Goal: Task Accomplishment & Management: Use online tool/utility

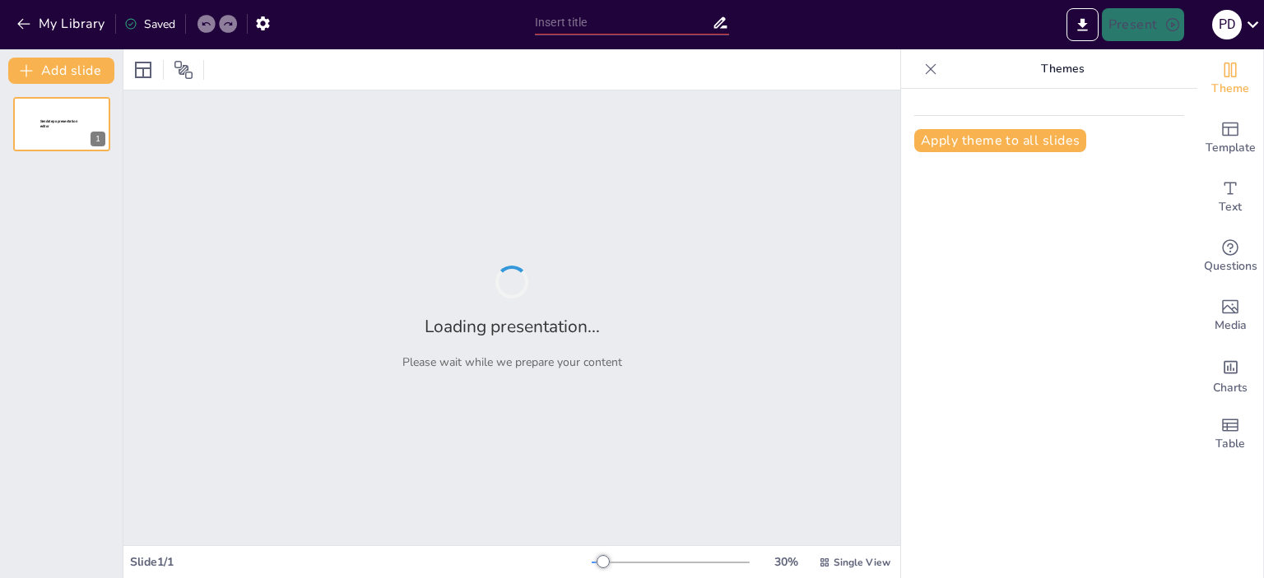
type input "A Word Szövegszerkesztés Alapjai: Formázási Technikai Ismeretek"
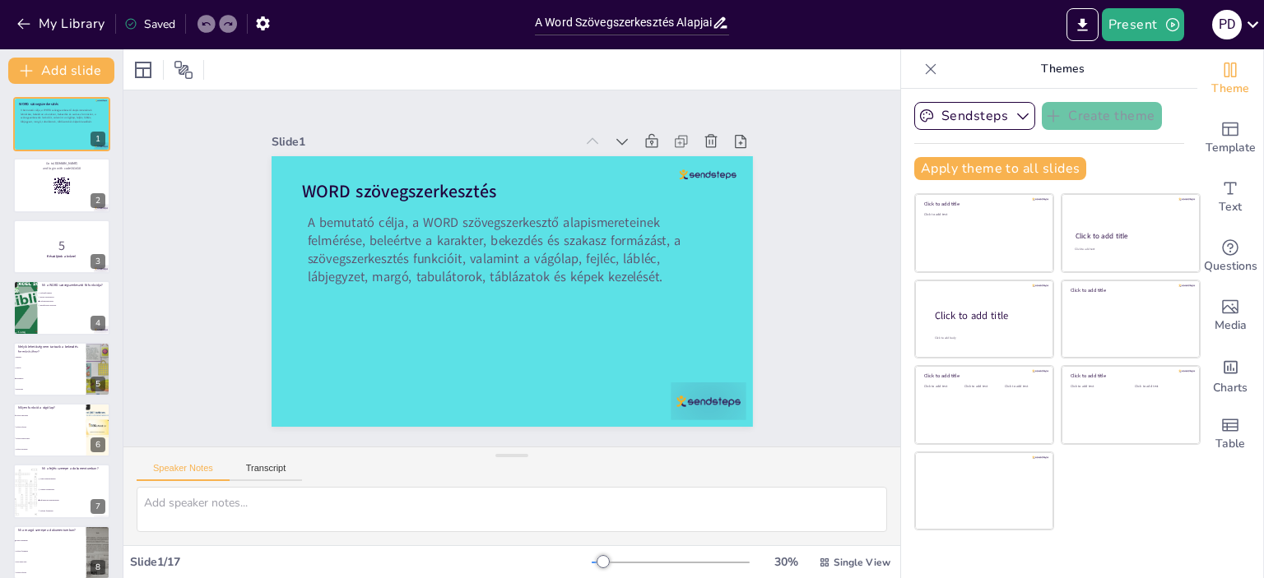
checkbox input "true"
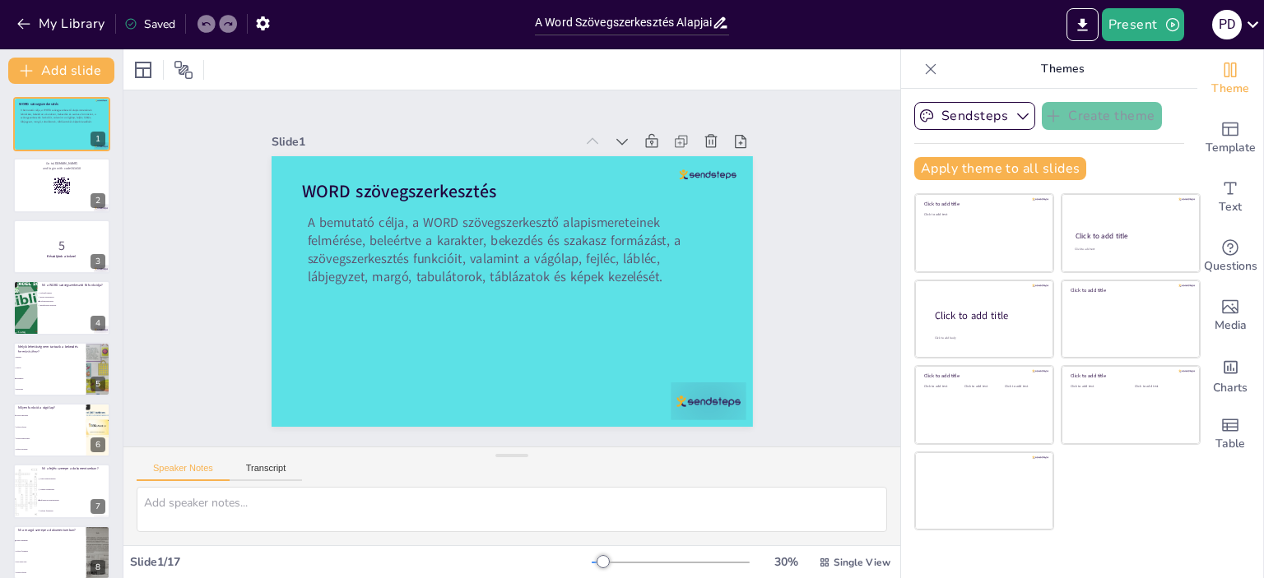
checkbox input "true"
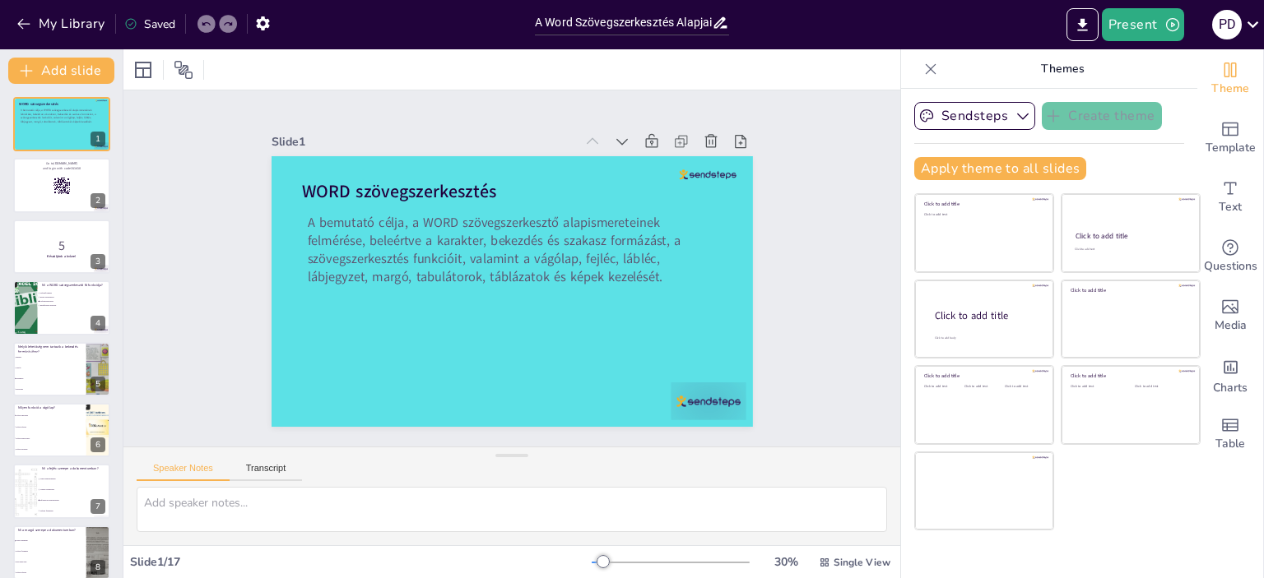
checkbox input "true"
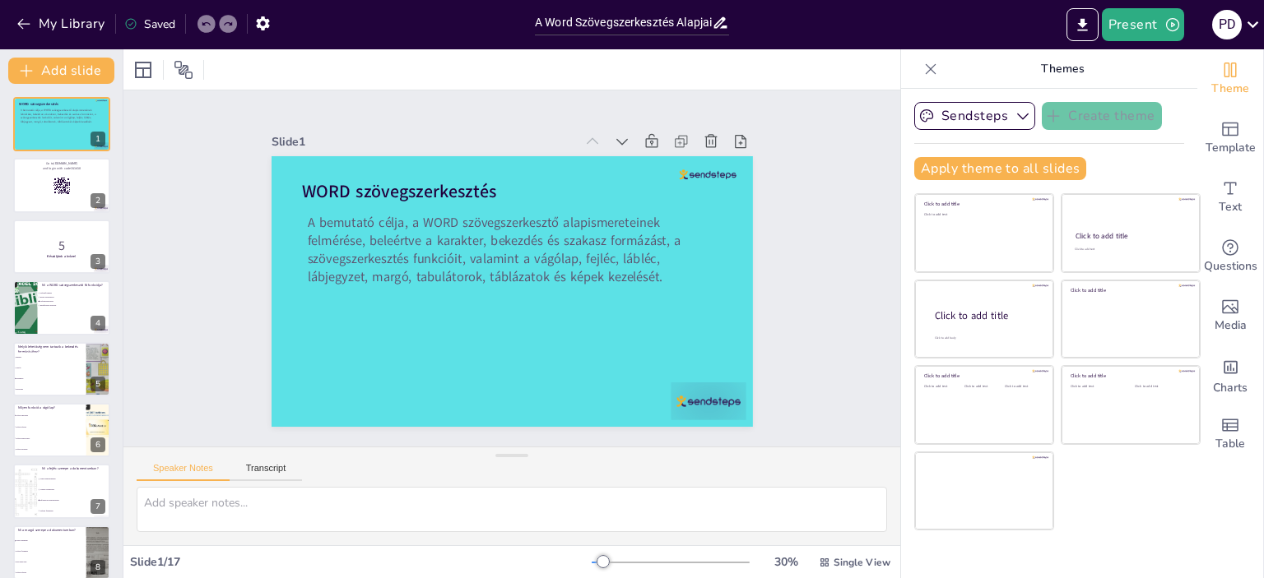
checkbox input "true"
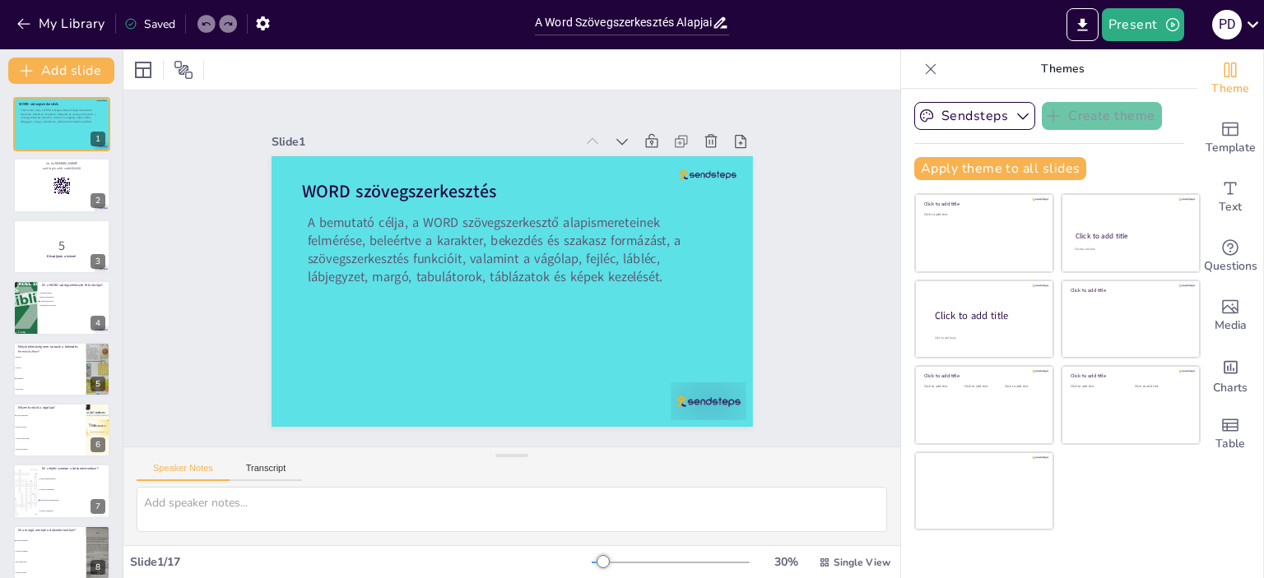
checkbox input "true"
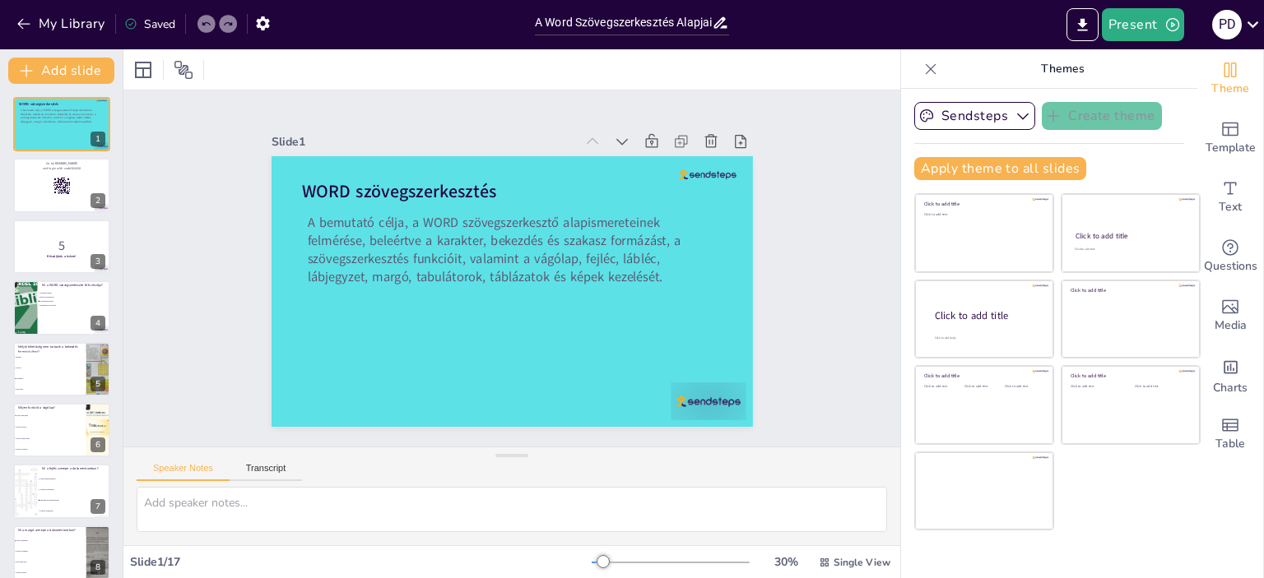
checkbox input "true"
click at [1083, 21] on icon "Export to PowerPoint" at bounding box center [1082, 24] width 17 height 17
checkbox input "true"
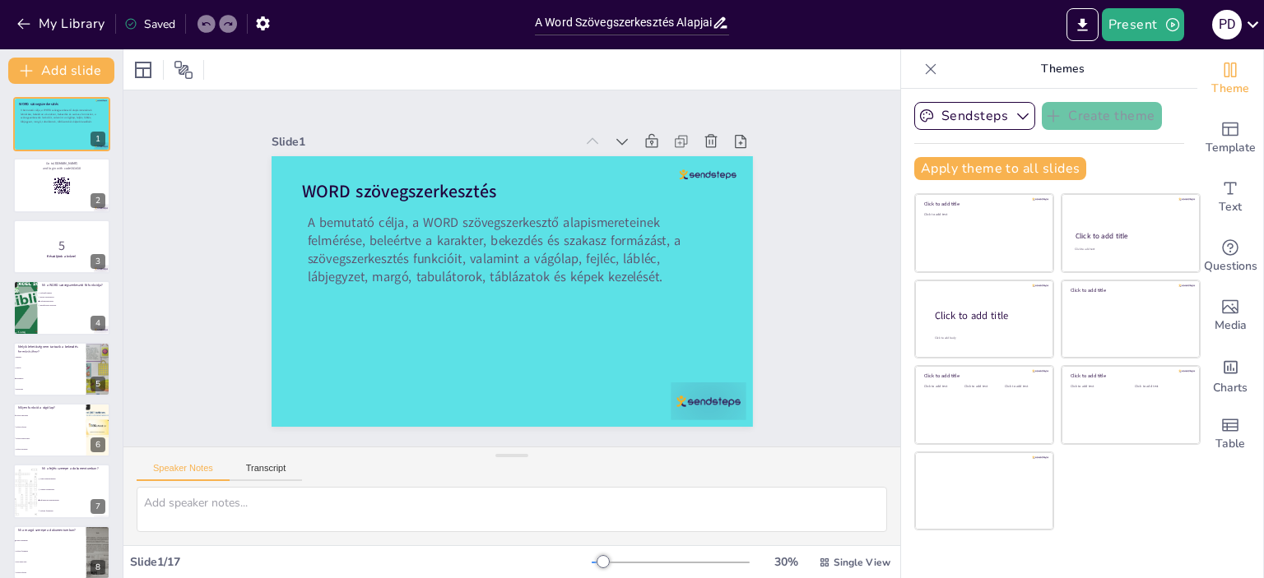
checkbox input "true"
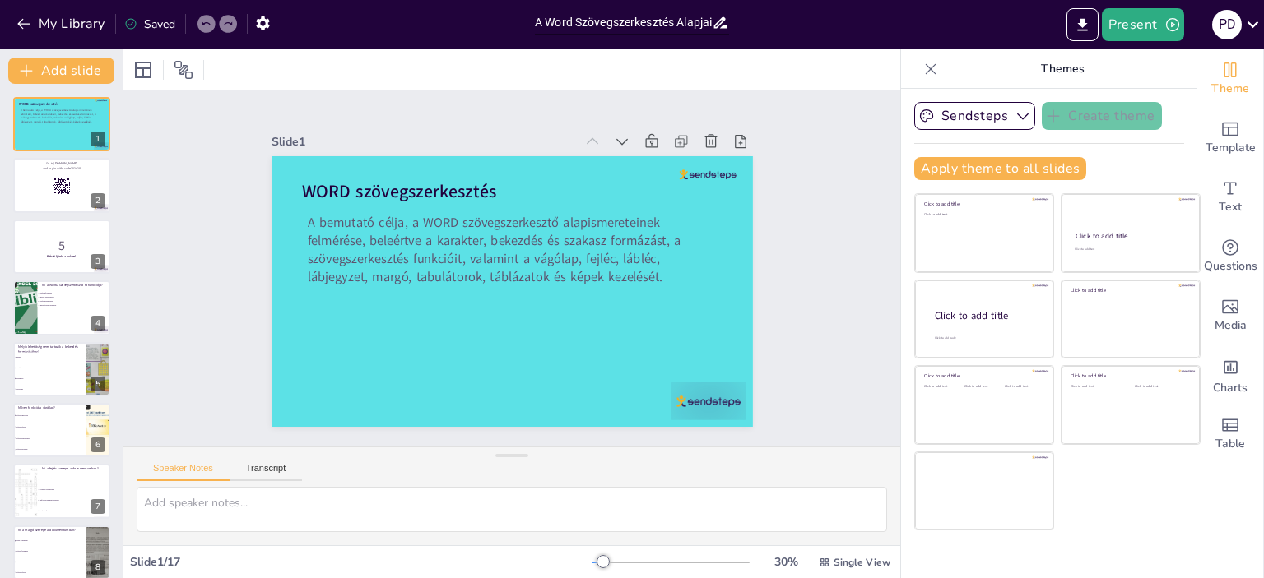
checkbox input "true"
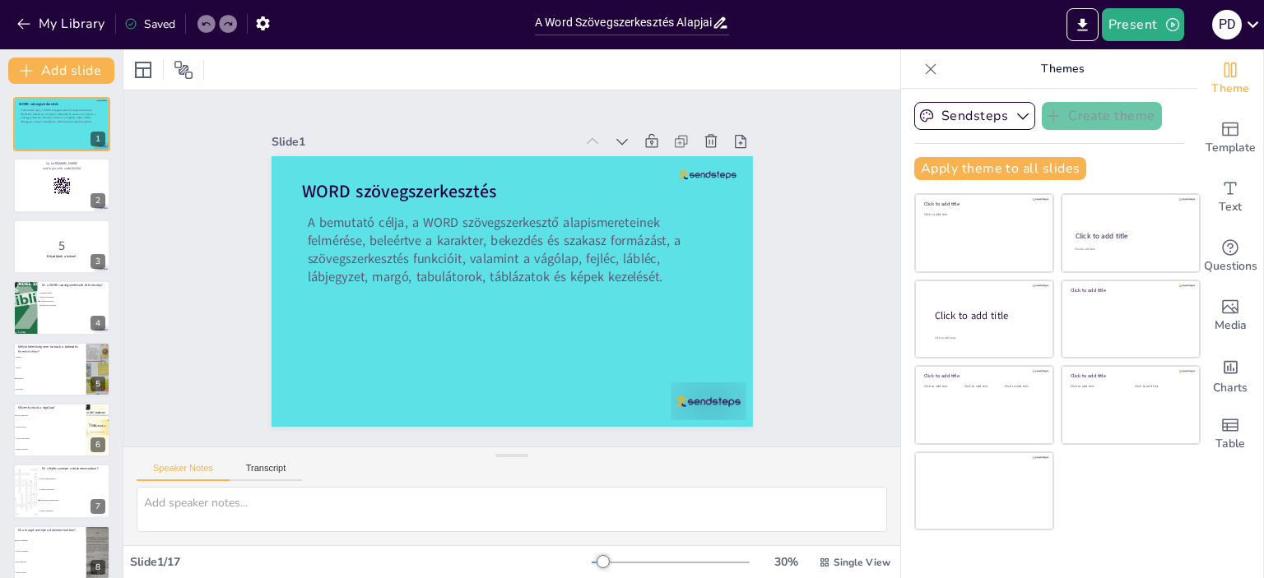
checkbox input "true"
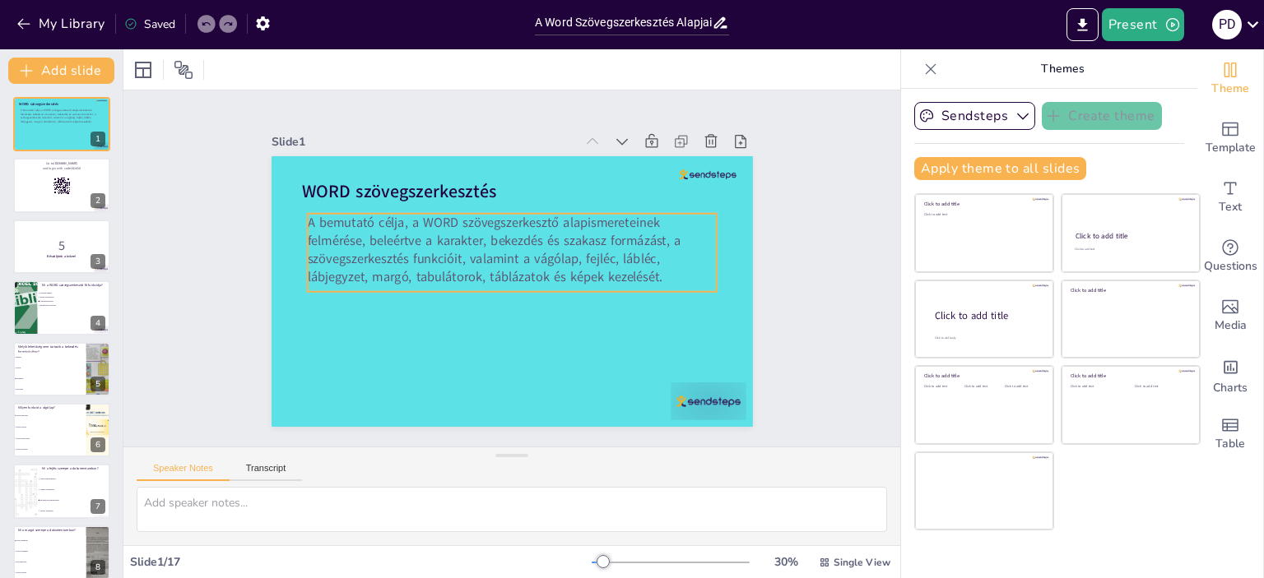
checkbox input "true"
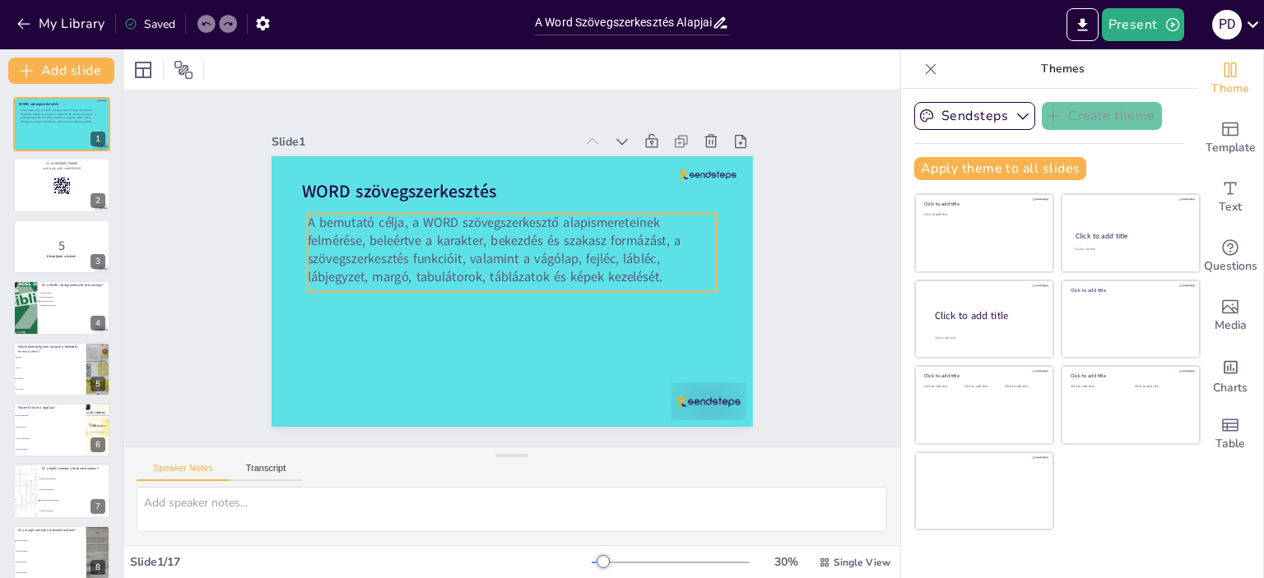
checkbox input "true"
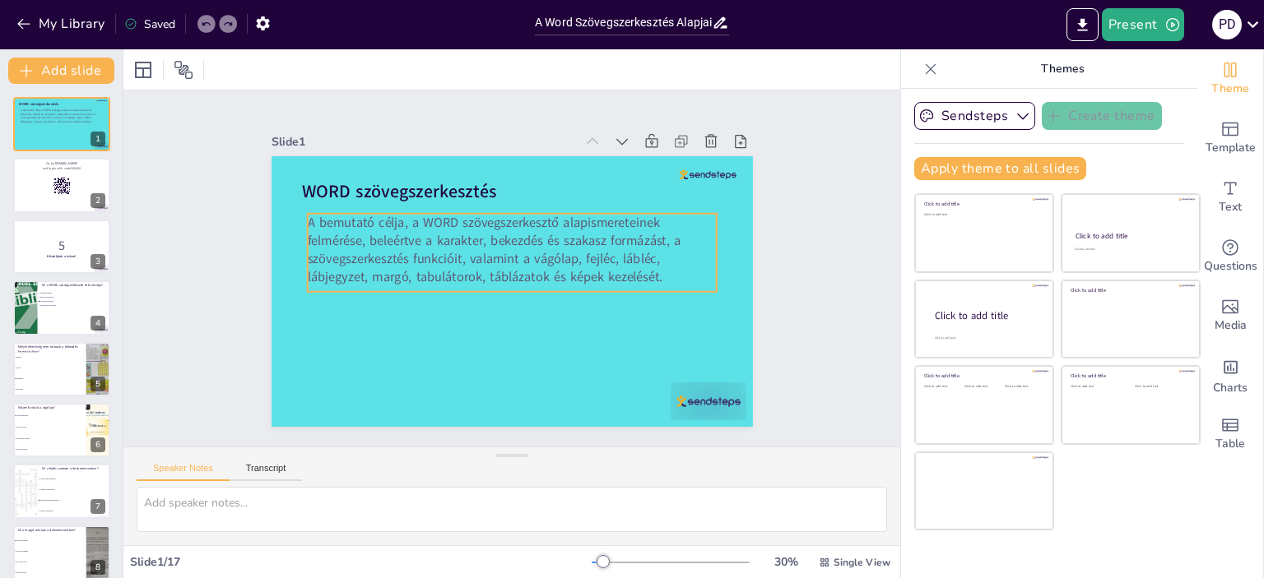
checkbox input "true"
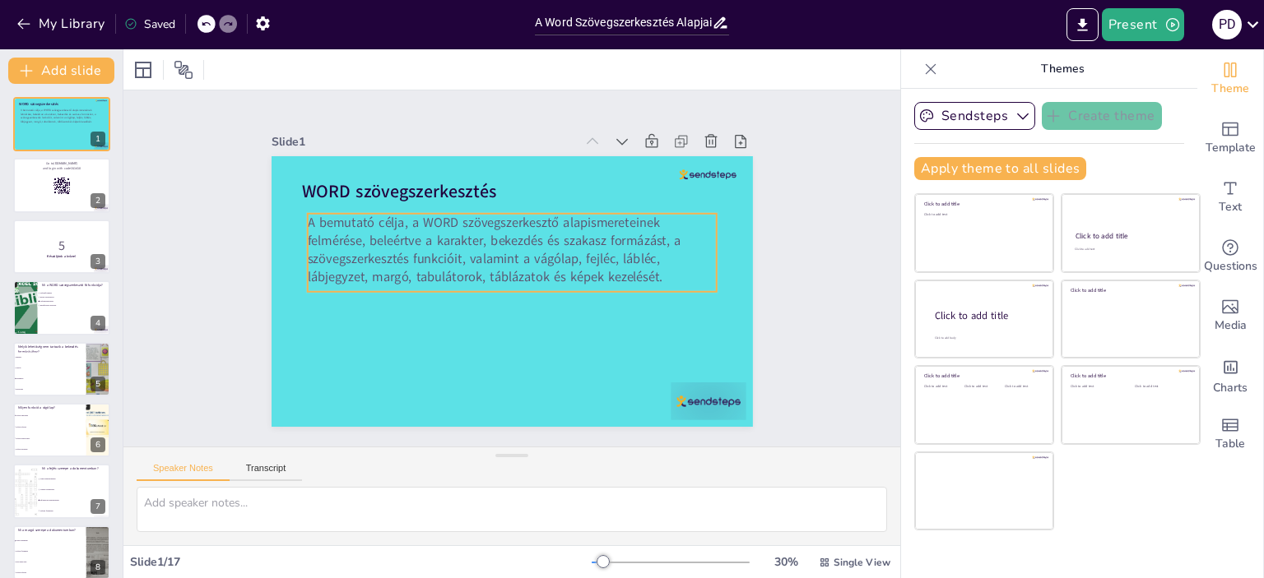
checkbox input "true"
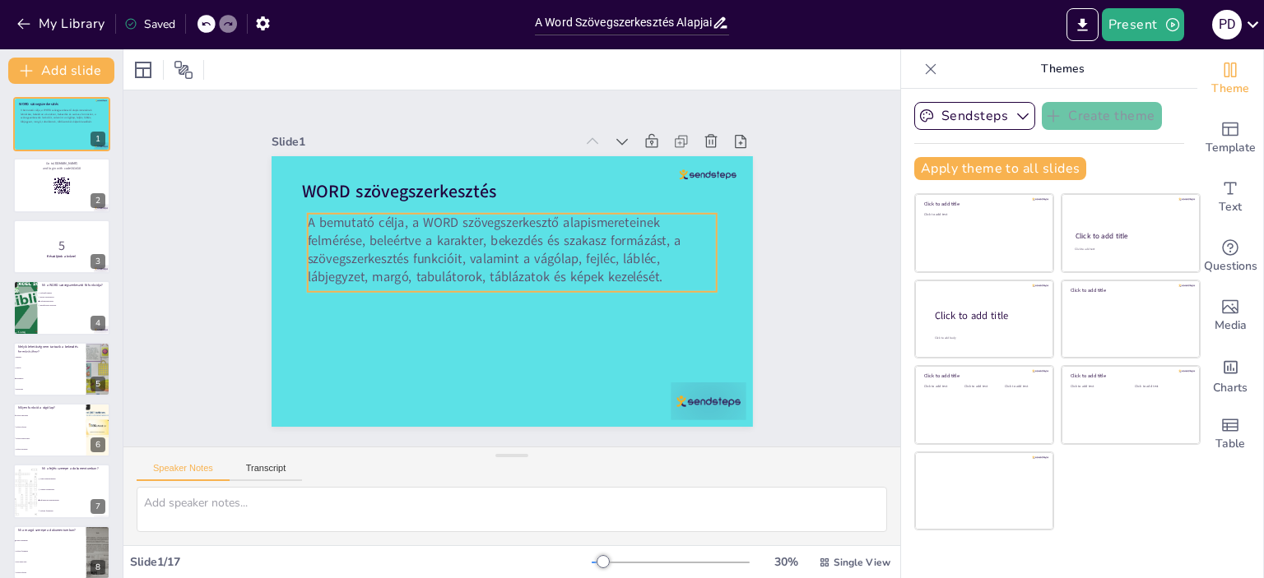
checkbox input "true"
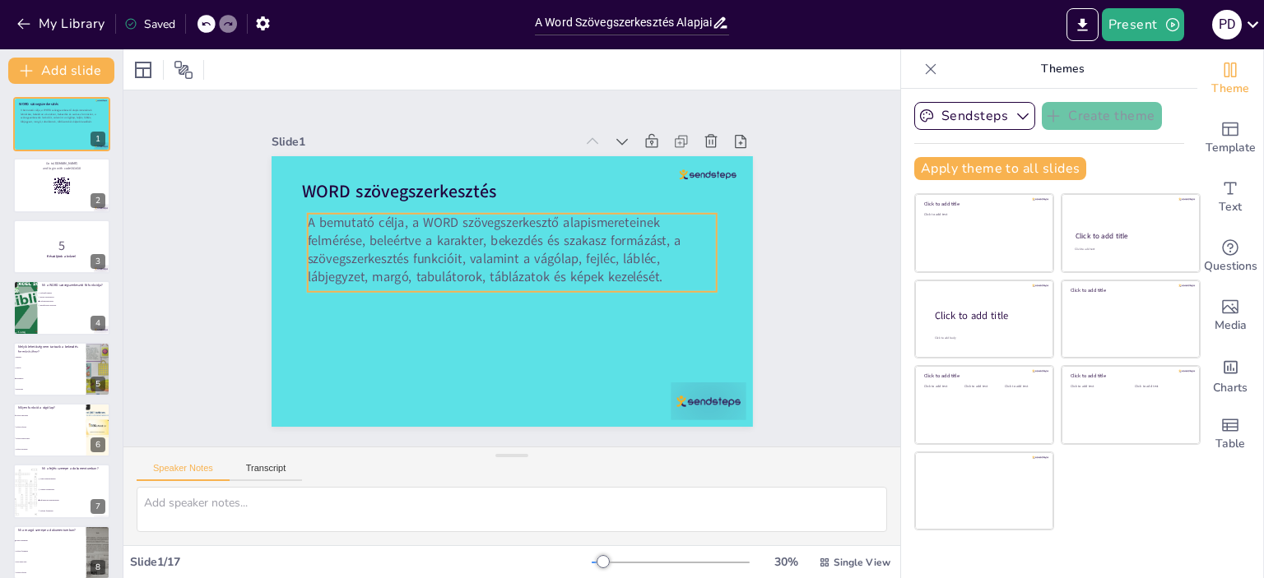
checkbox input "true"
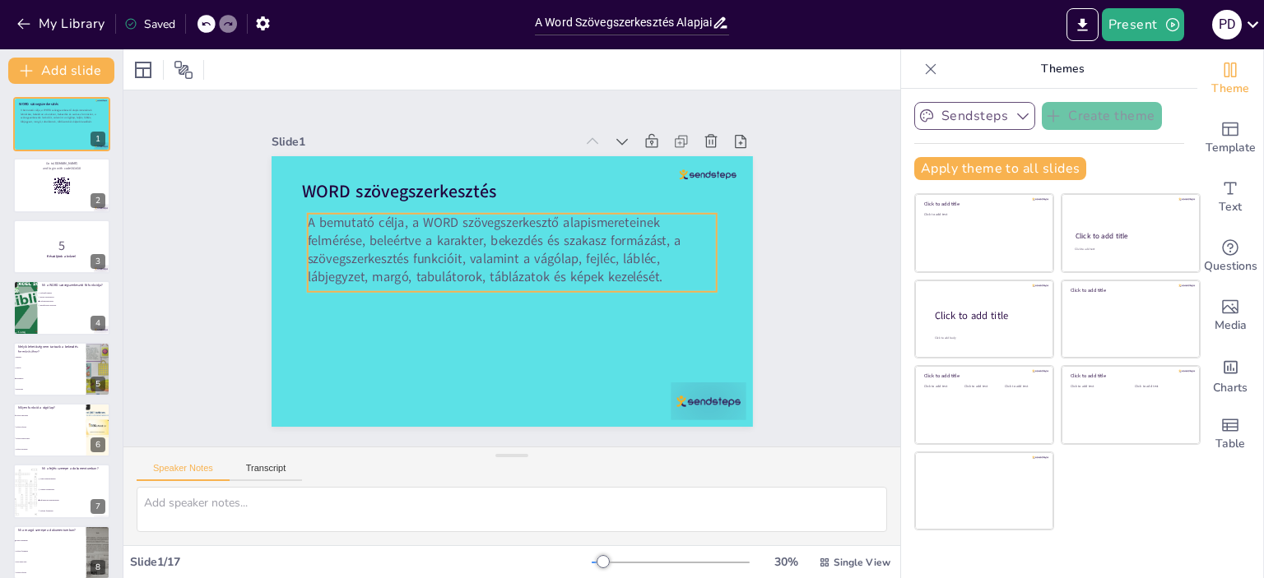
checkbox input "true"
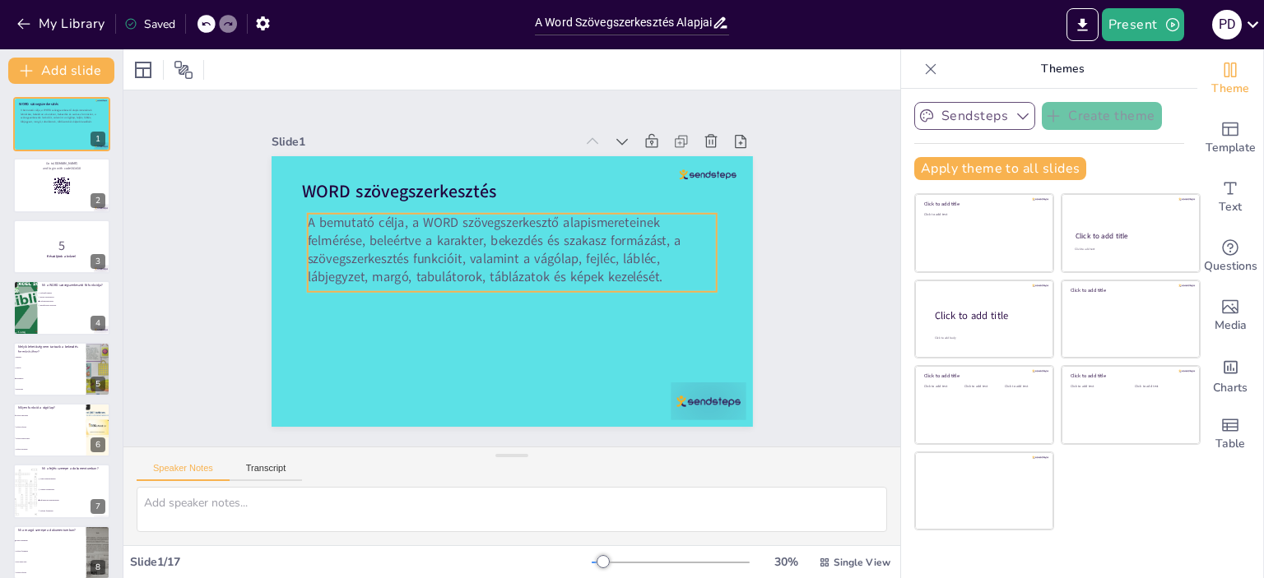
checkbox input "true"
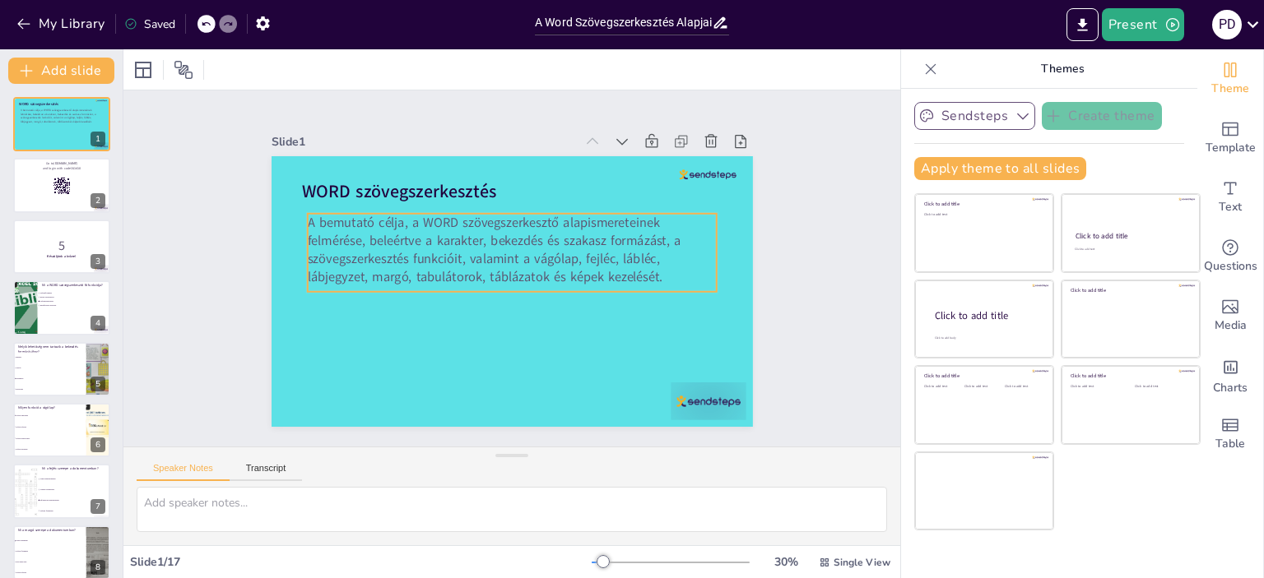
checkbox input "true"
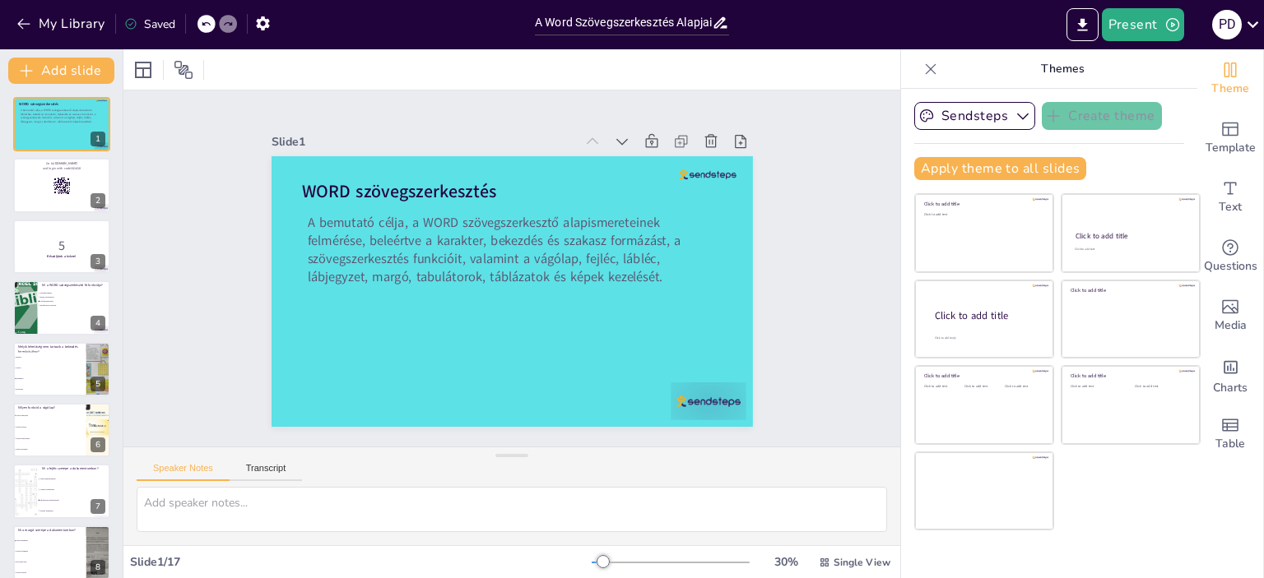
checkbox input "true"
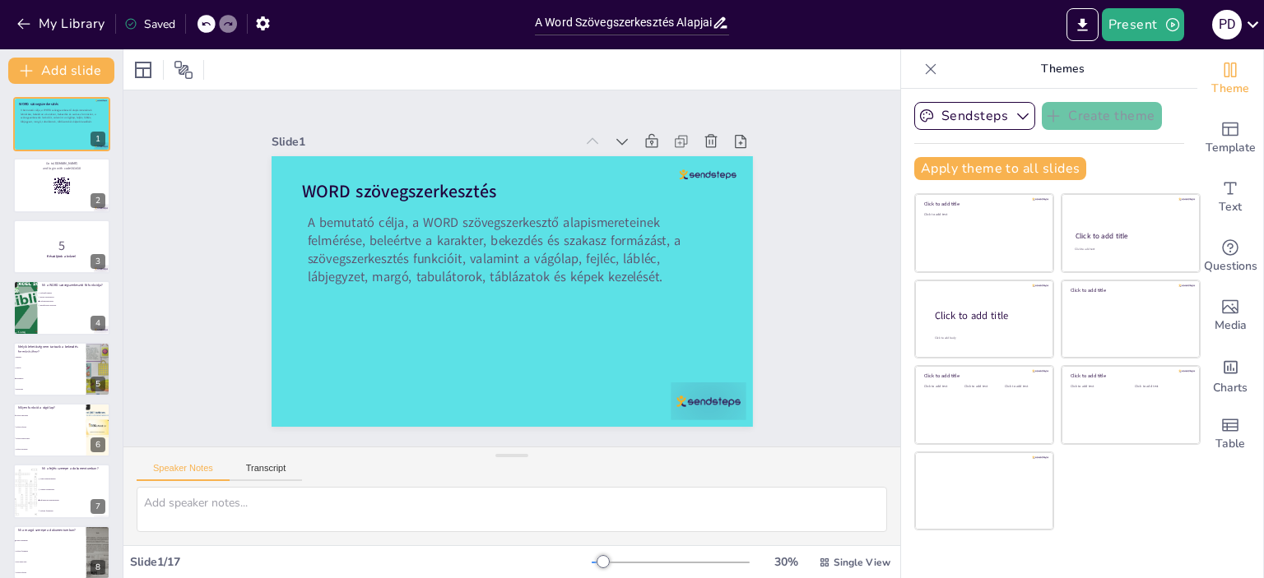
checkbox input "true"
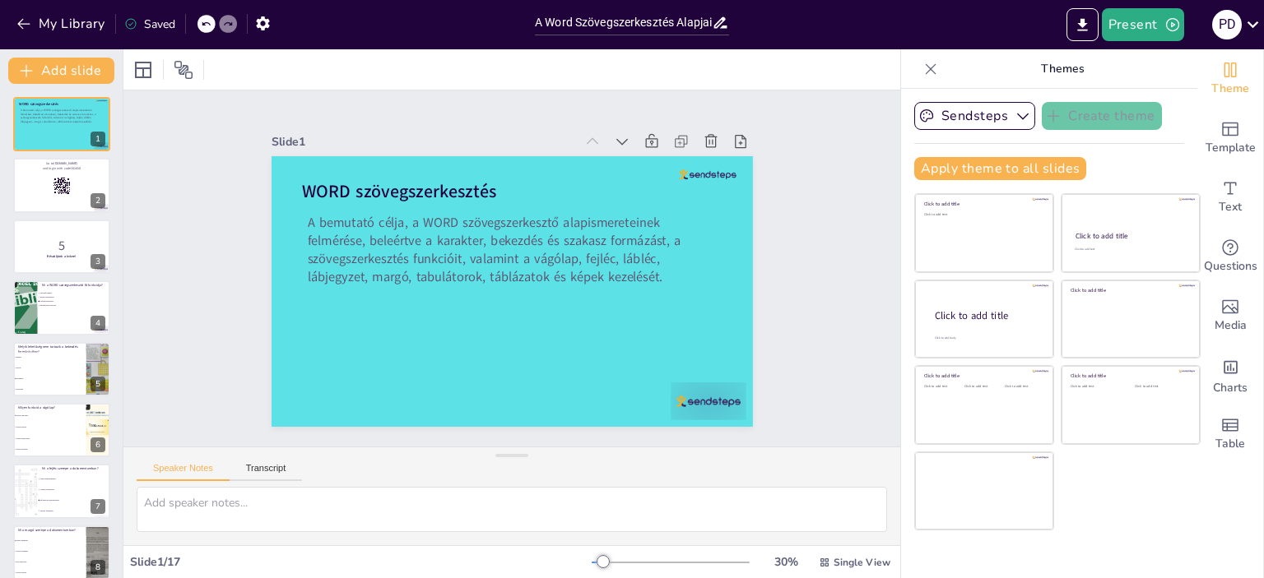
checkbox input "true"
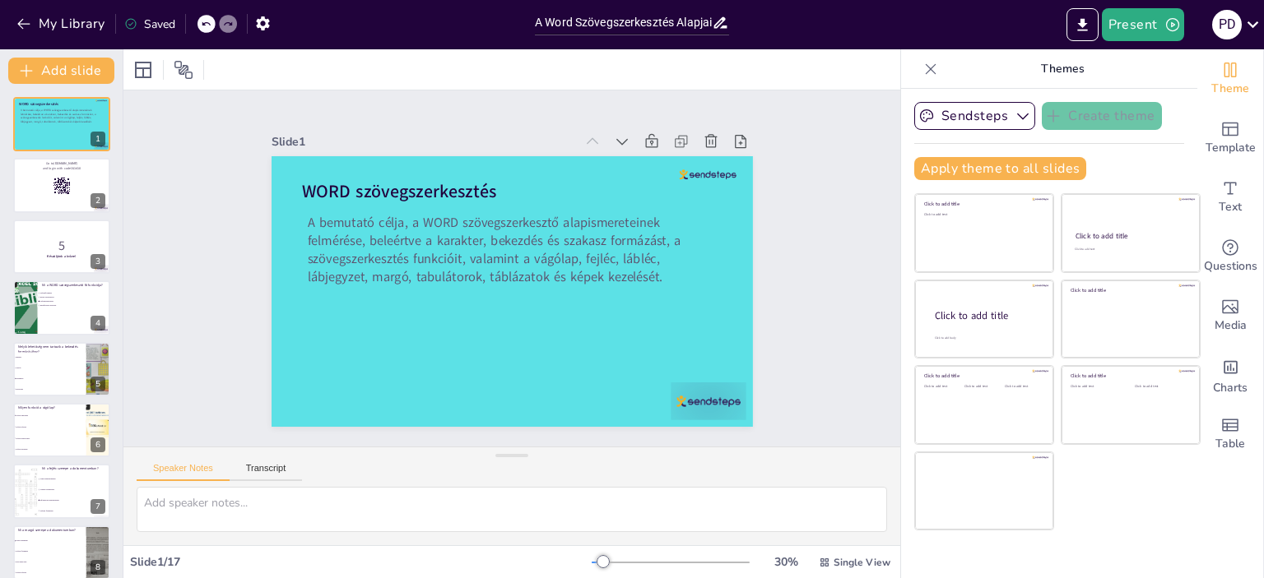
checkbox input "true"
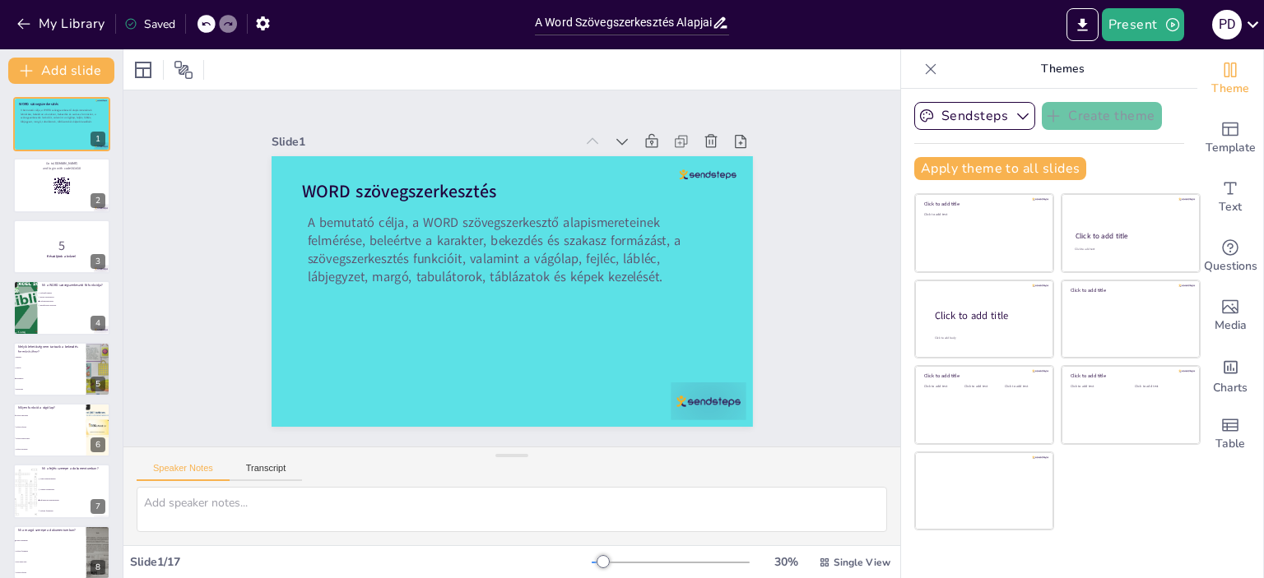
checkbox input "true"
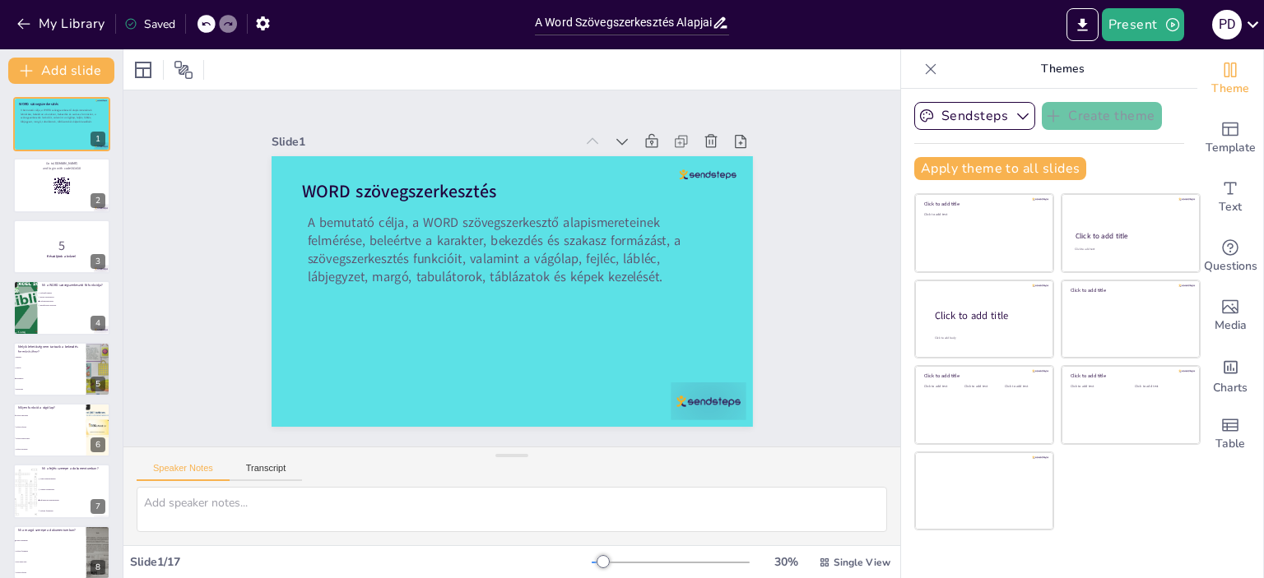
checkbox input "true"
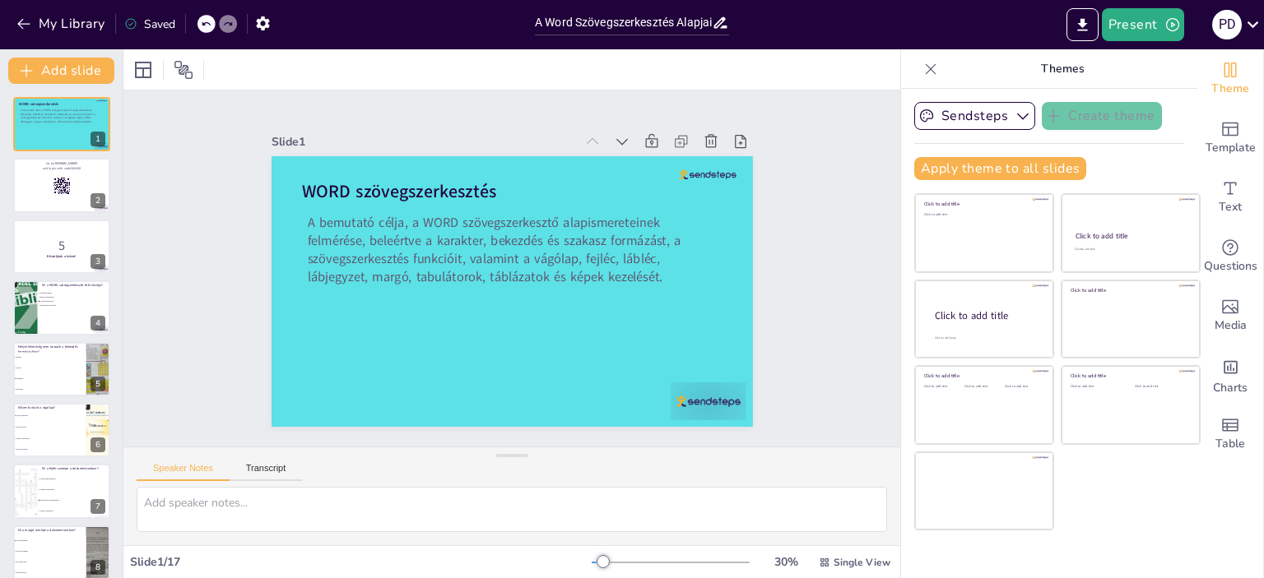
checkbox input "true"
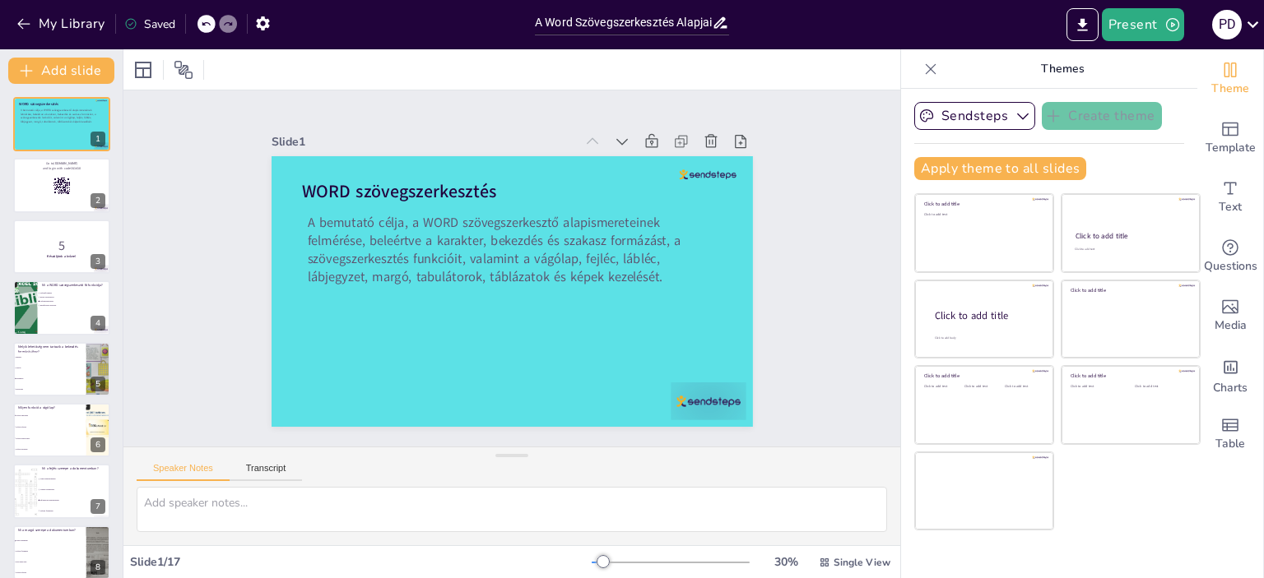
checkbox input "true"
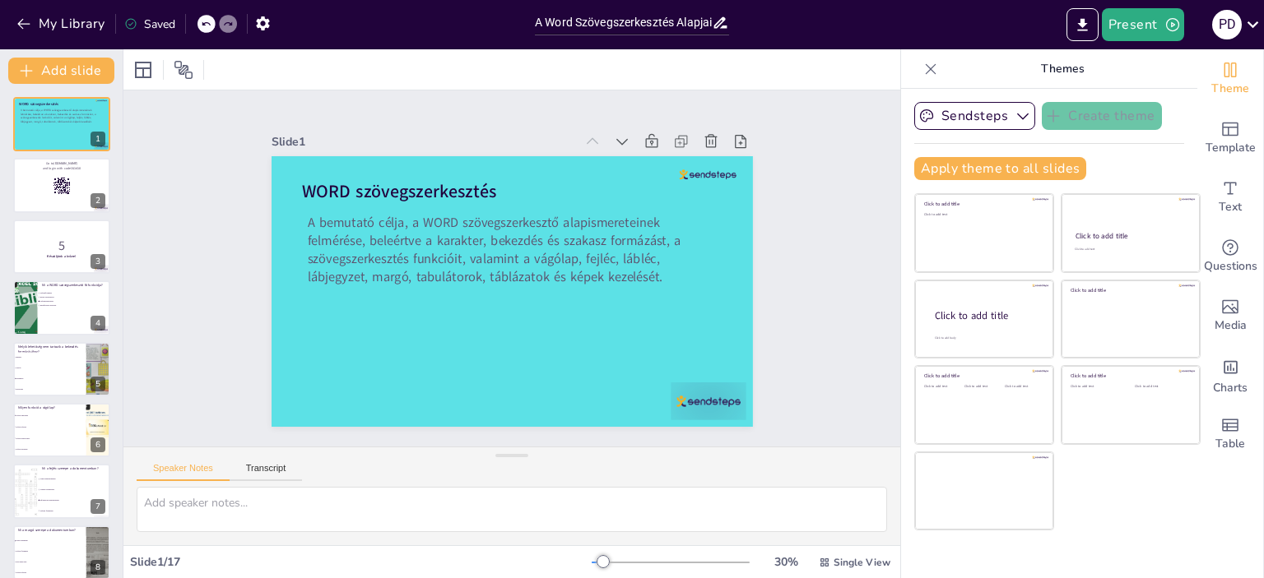
checkbox input "true"
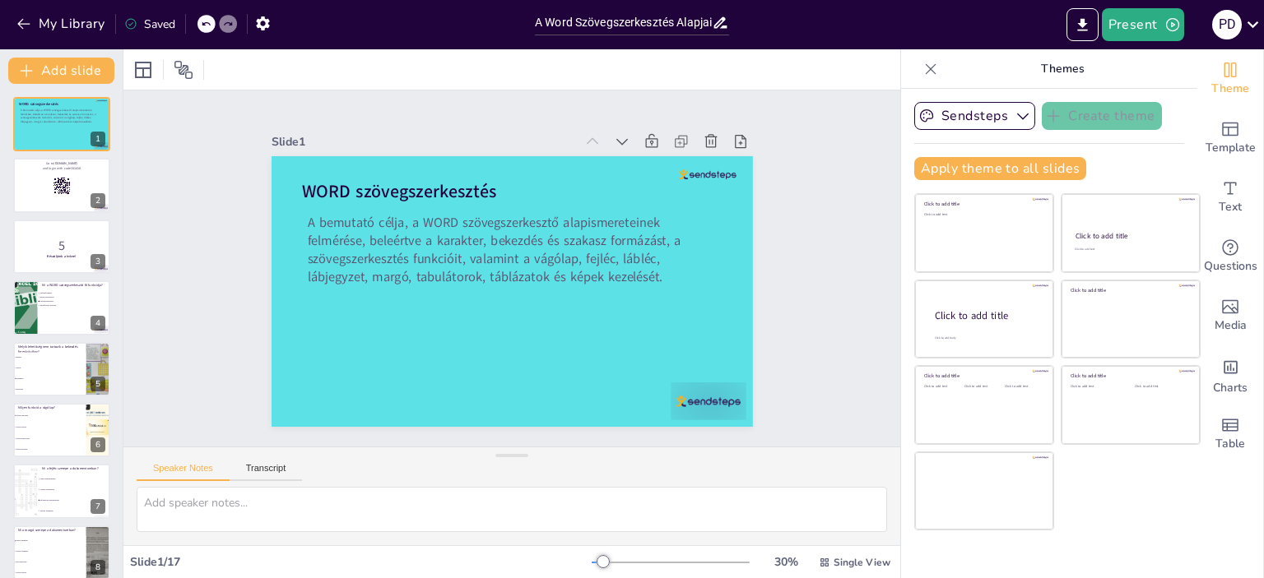
checkbox input "true"
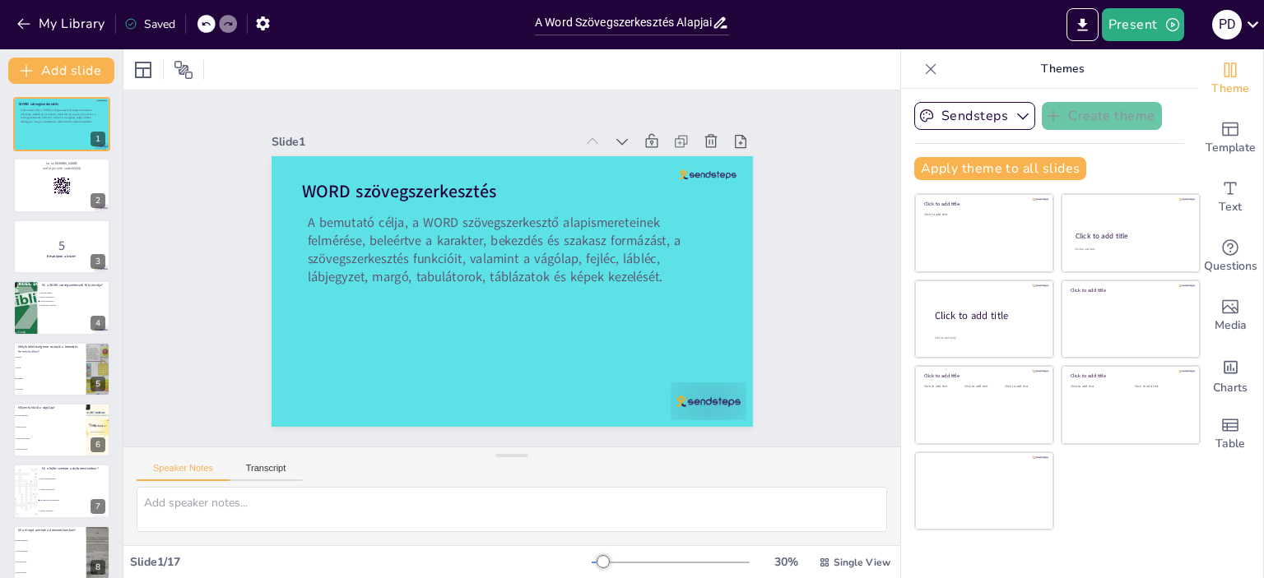
checkbox input "true"
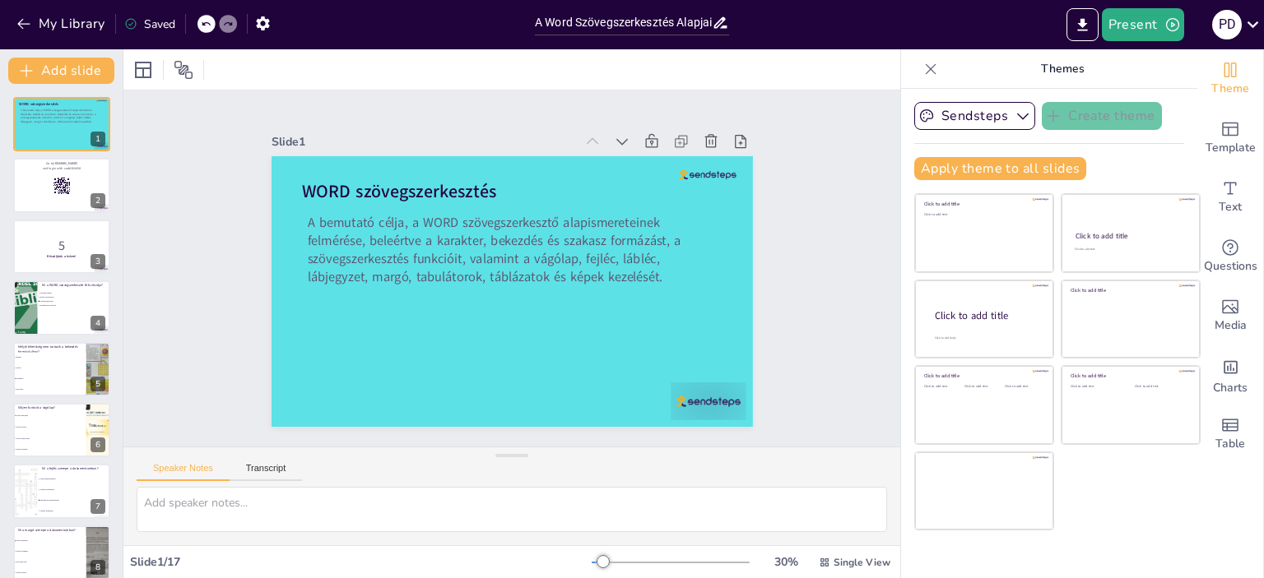
checkbox input "true"
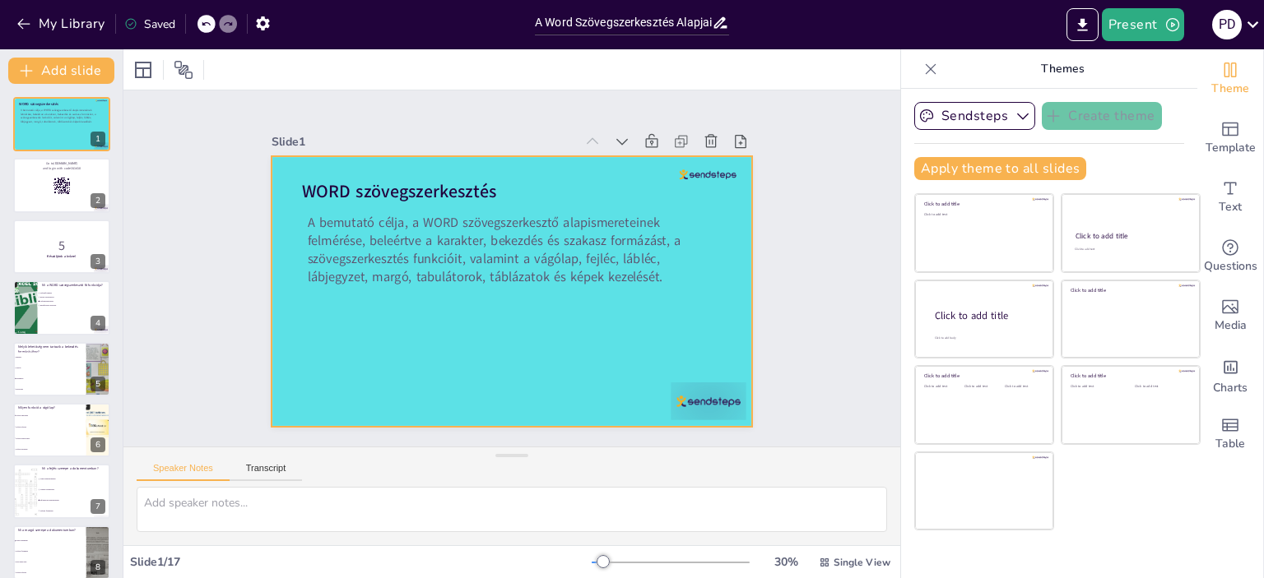
checkbox input "true"
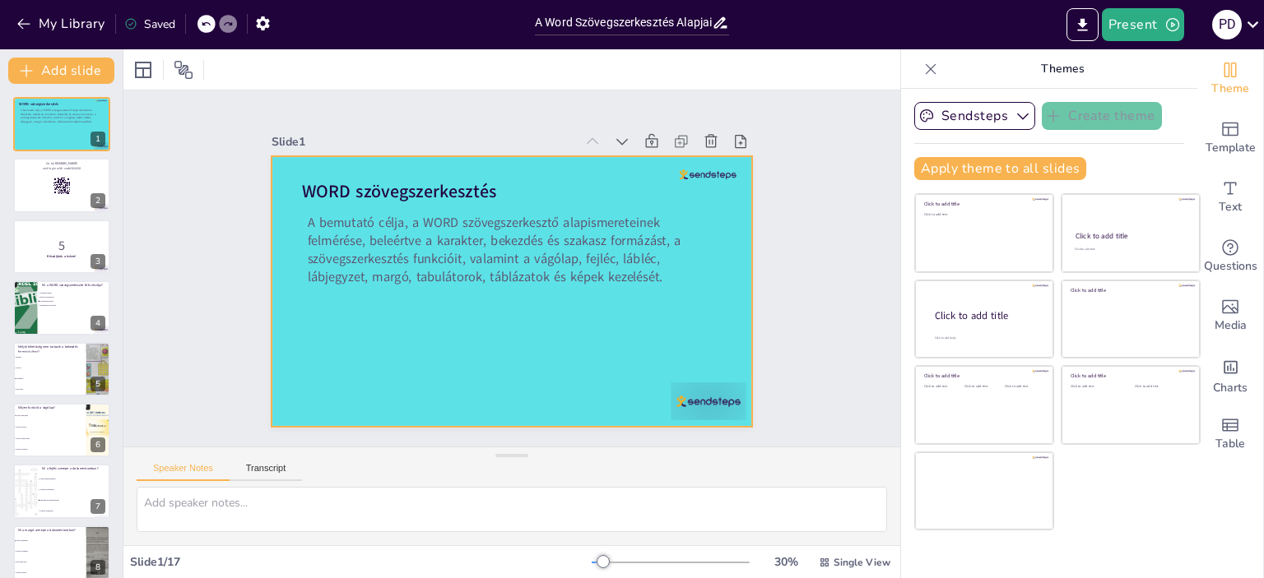
checkbox input "true"
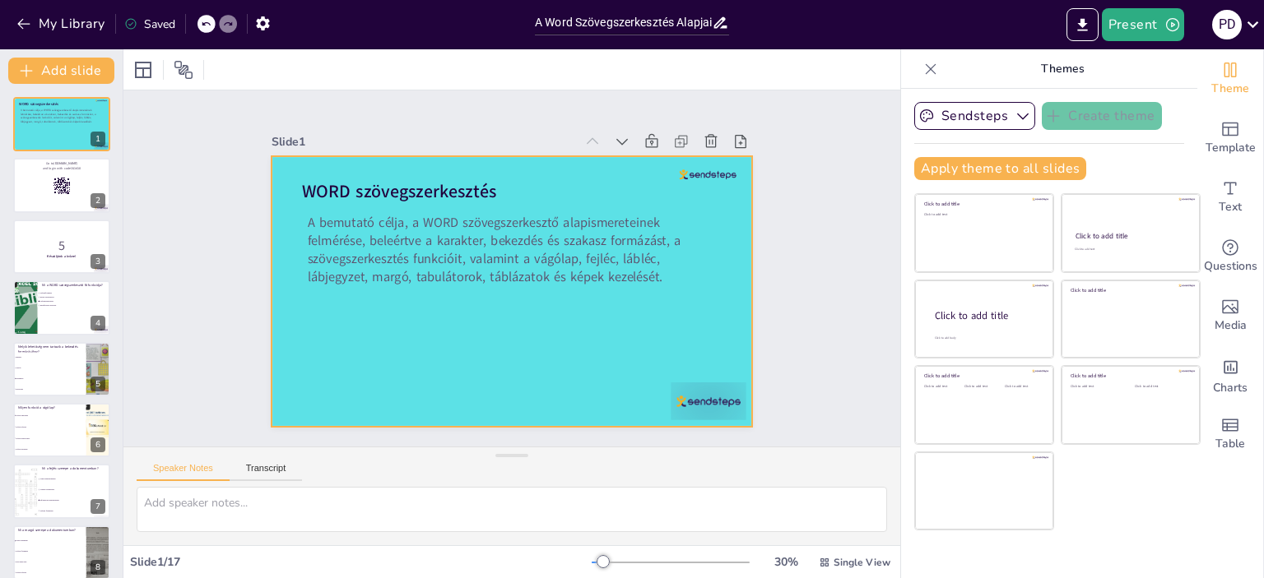
checkbox input "true"
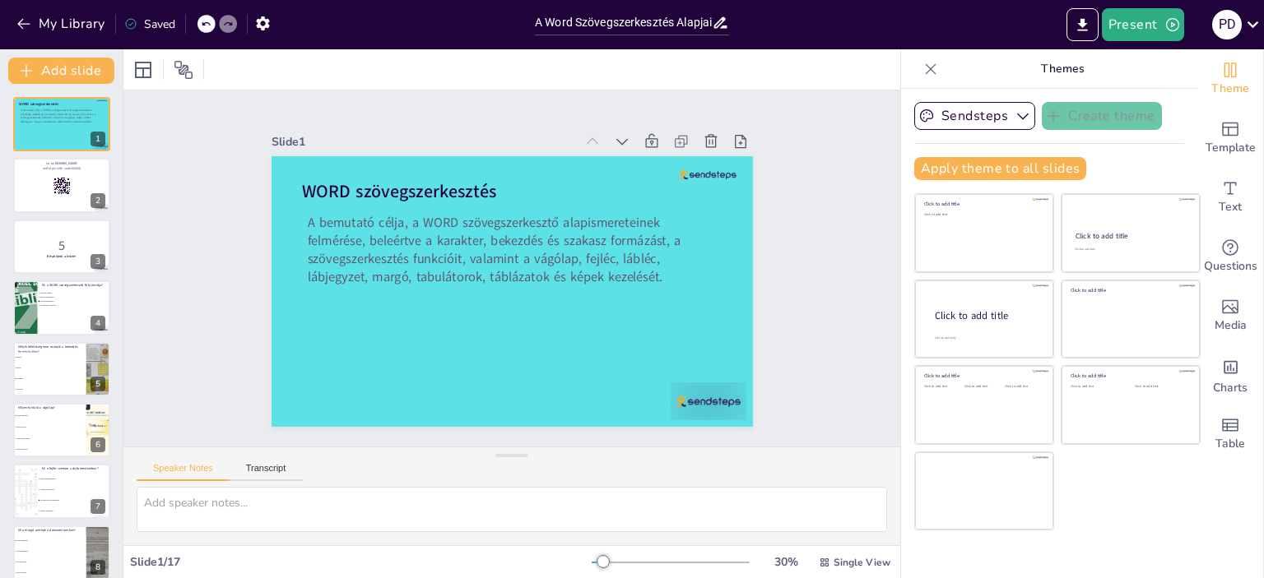
checkbox input "true"
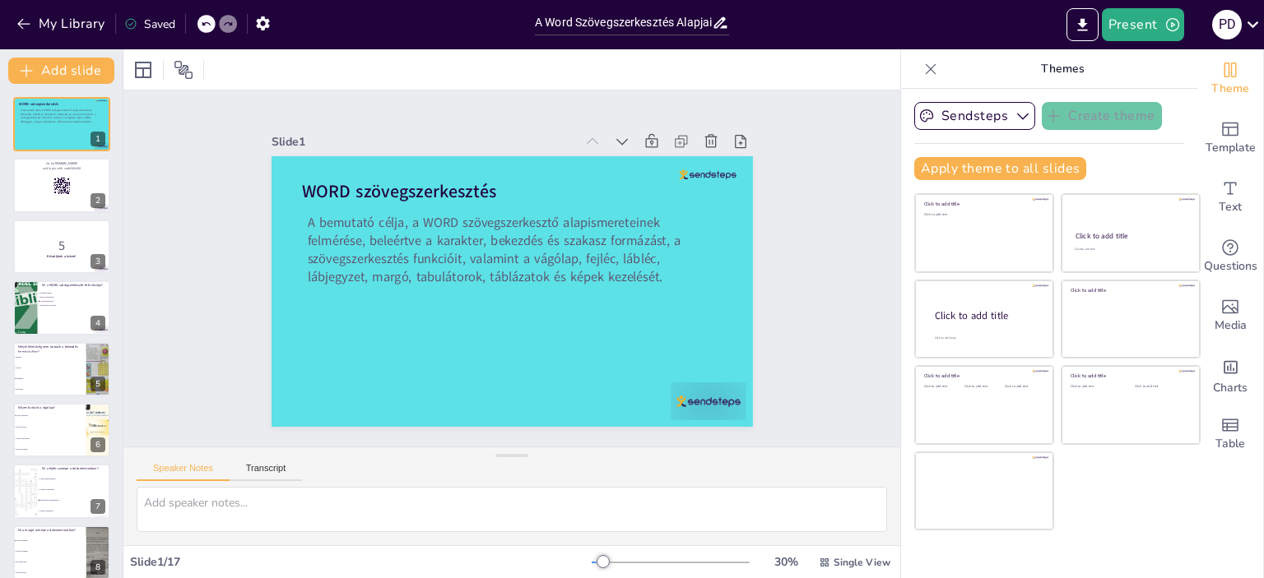
checkbox input "true"
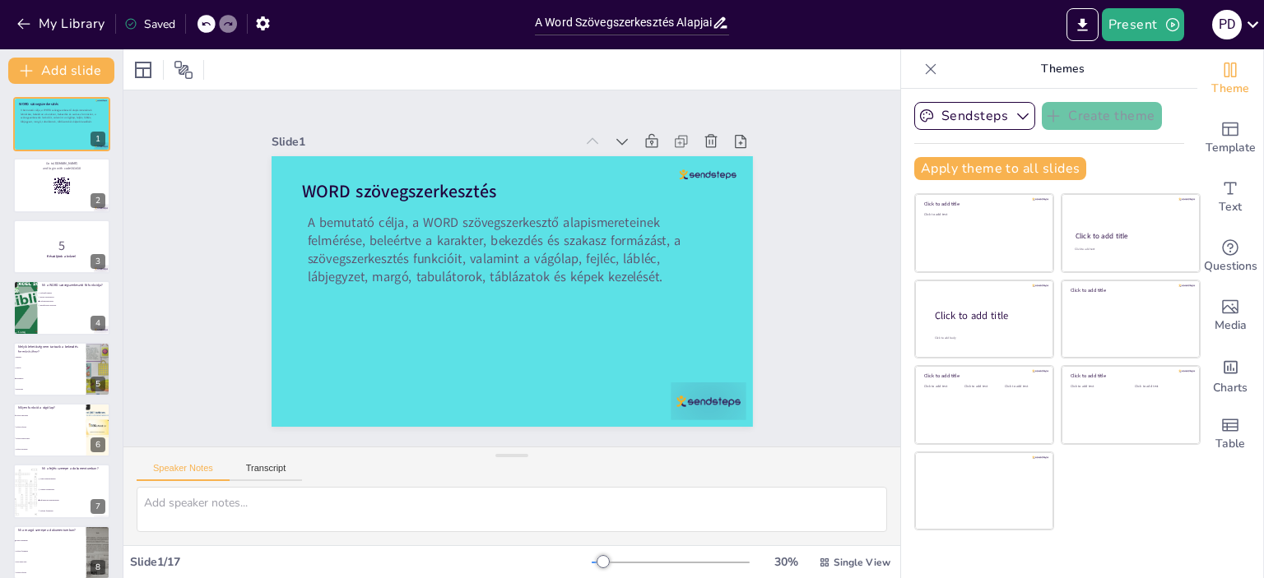
checkbox input "true"
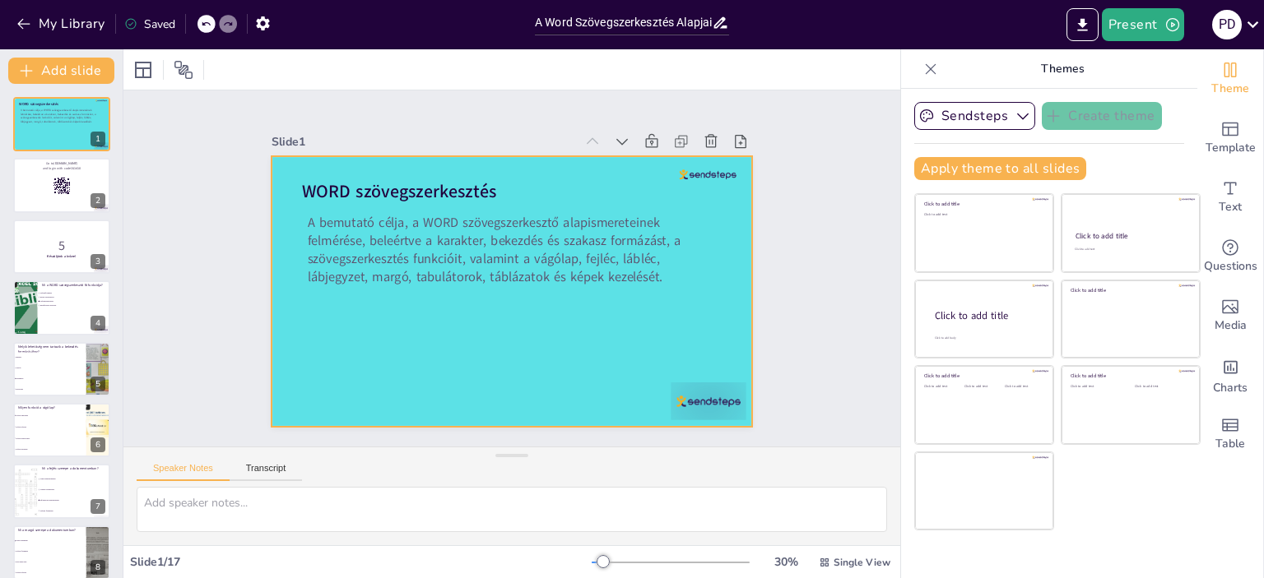
checkbox input "true"
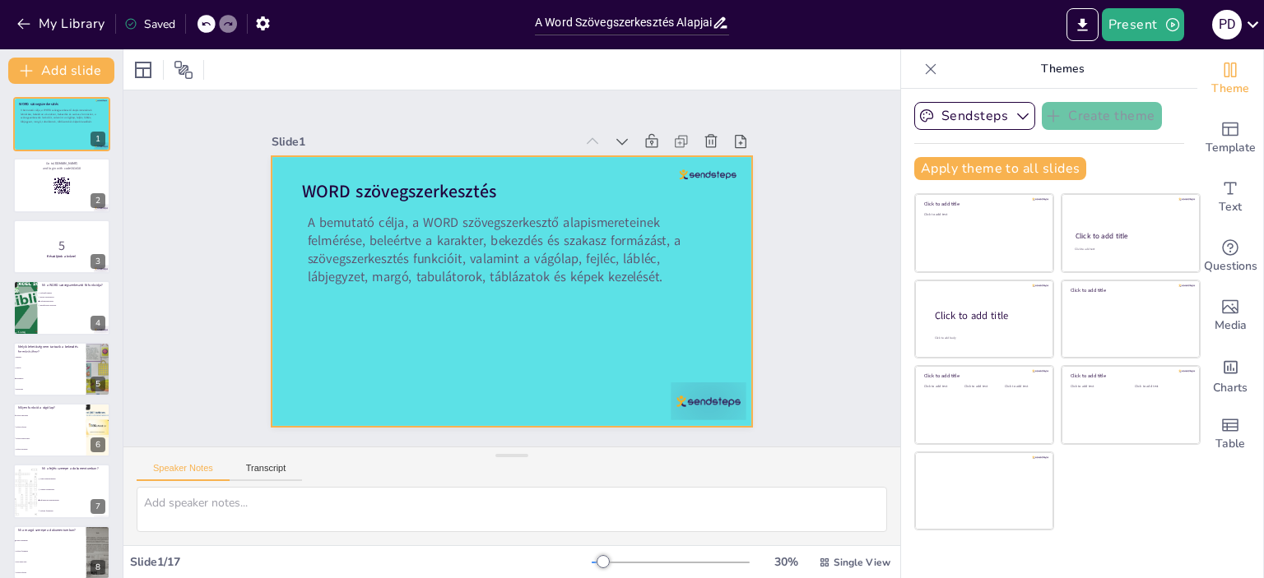
checkbox input "true"
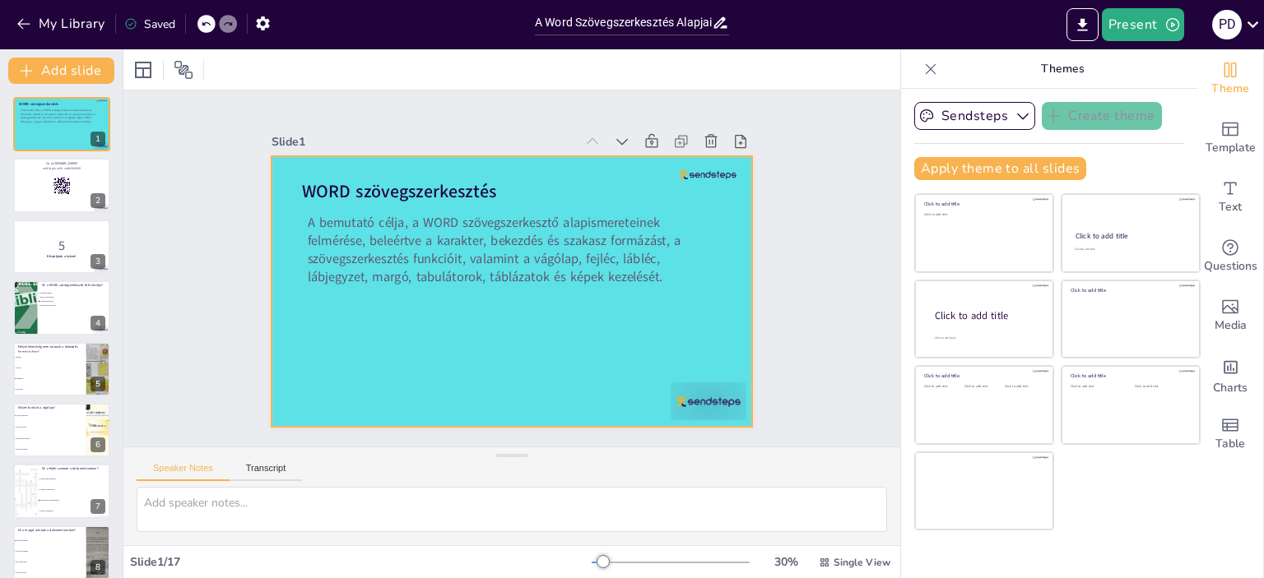
checkbox input "true"
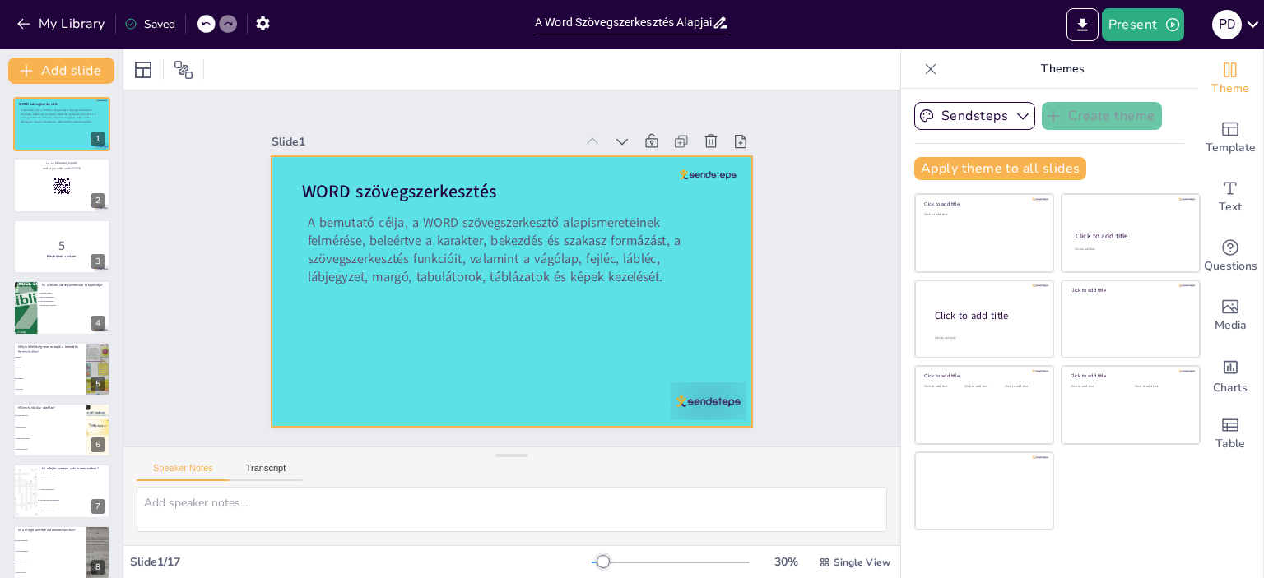
checkbox input "true"
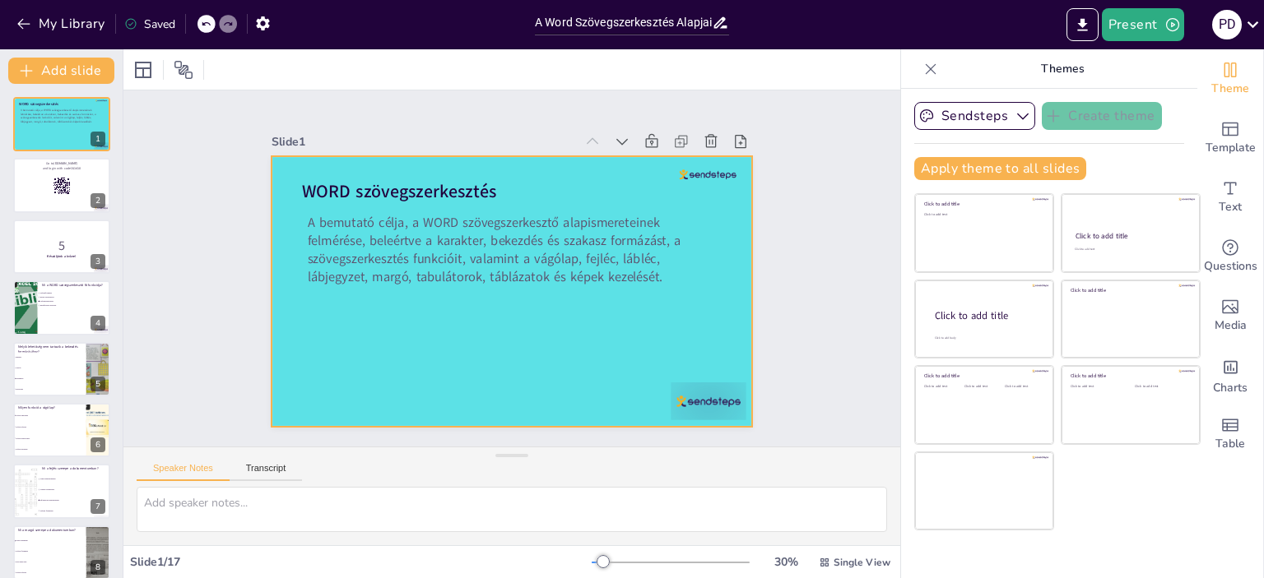
checkbox input "true"
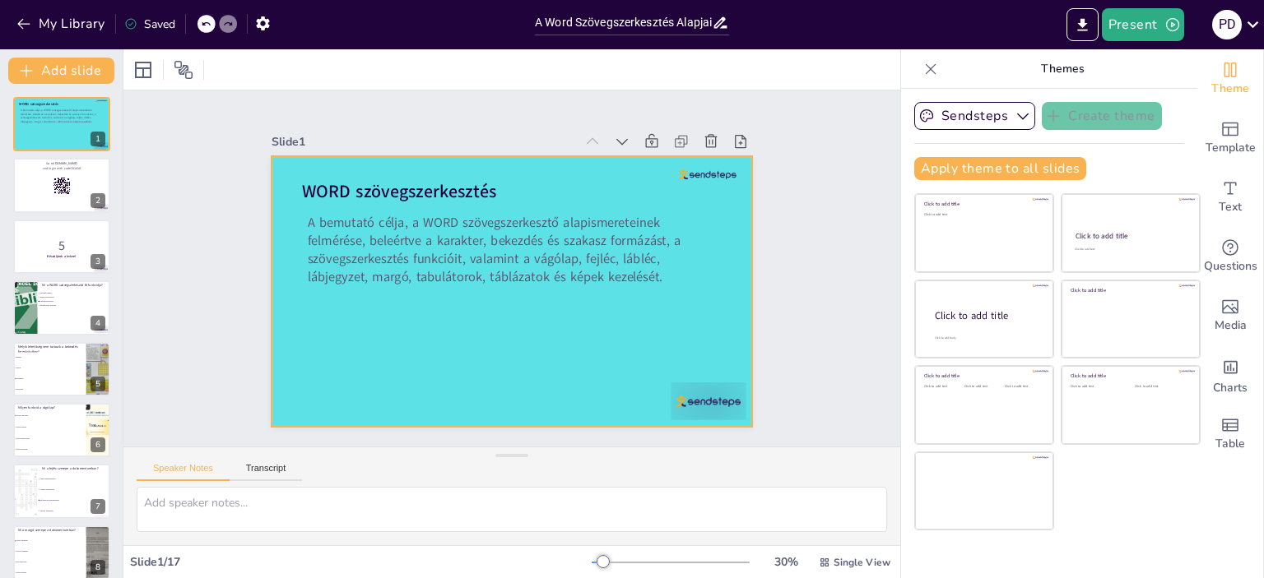
checkbox input "true"
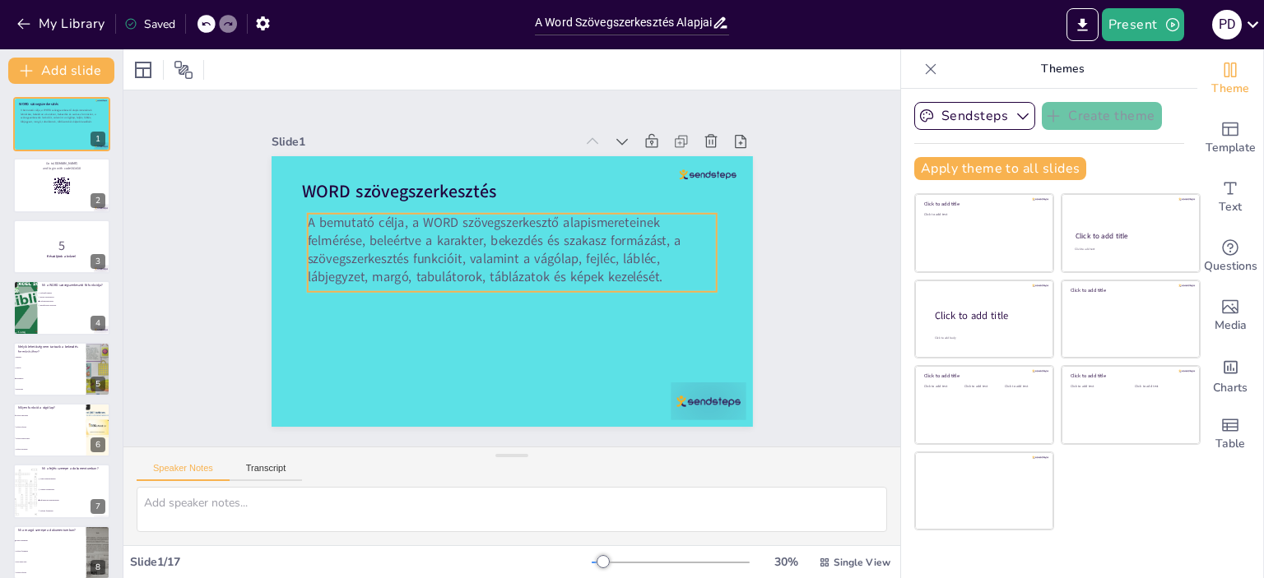
checkbox input "true"
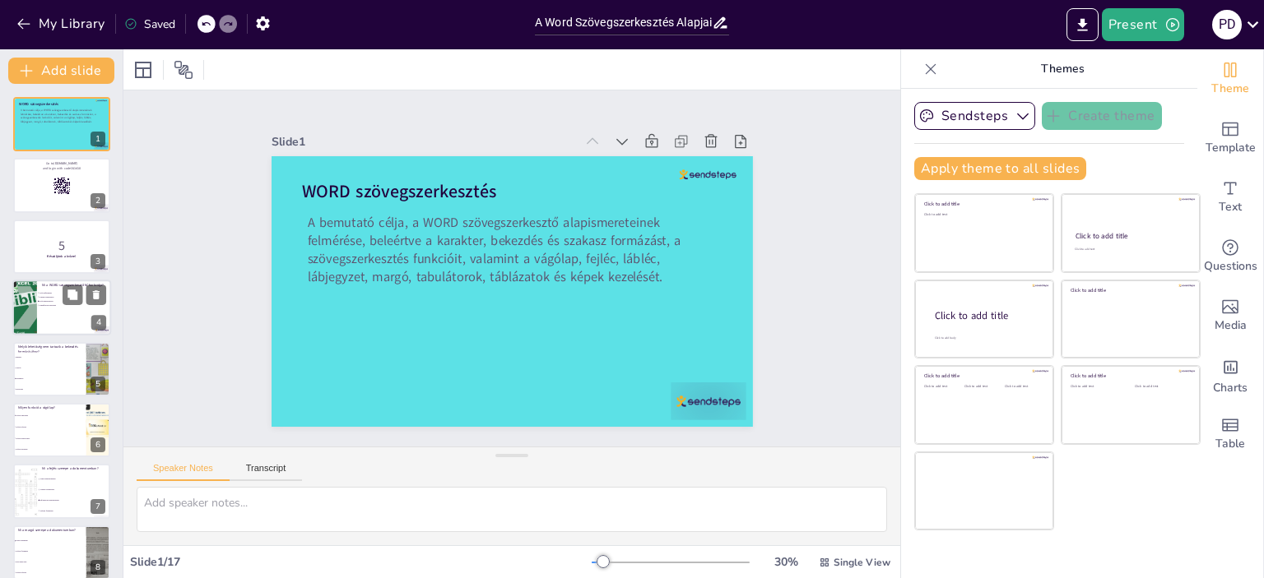
click at [81, 330] on div at bounding box center [61, 308] width 99 height 56
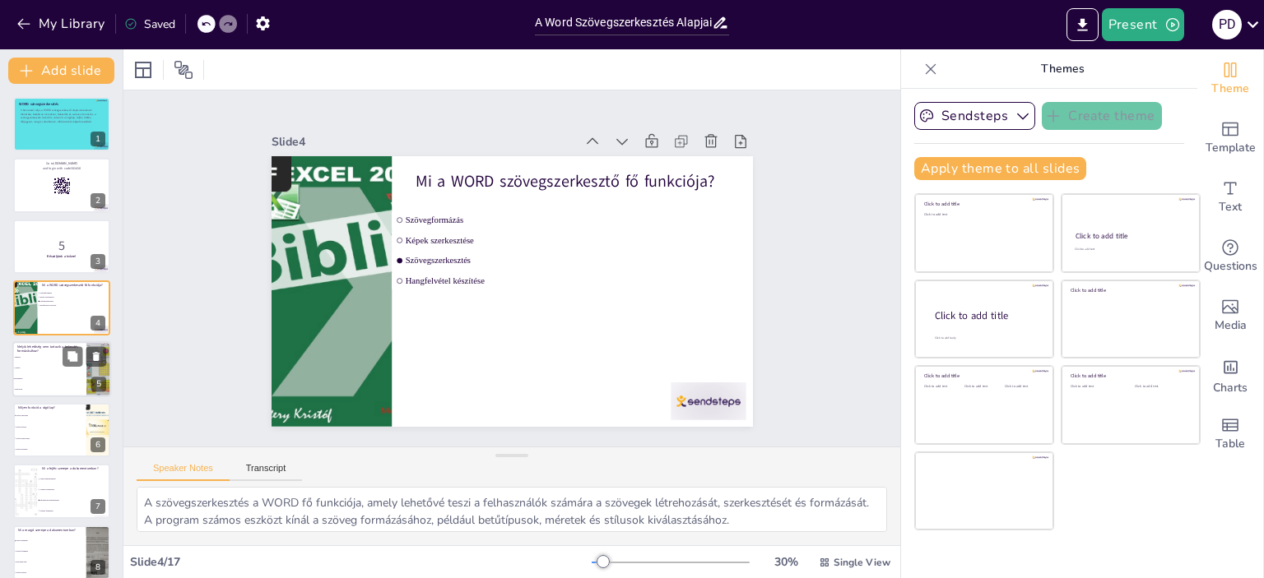
click at [53, 368] on span "Sorköz" at bounding box center [50, 368] width 71 height 2
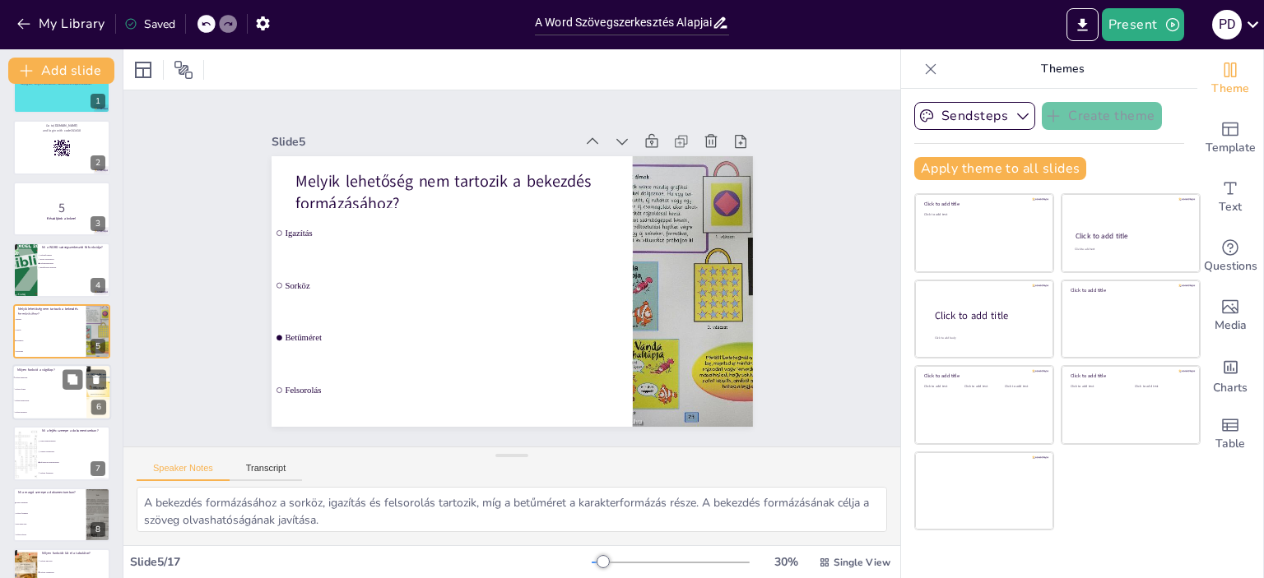
click at [53, 417] on ul "Szöveg másolása Szöveg törlése Szöveg áthelyezése Szöveg keresése" at bounding box center [49, 395] width 74 height 46
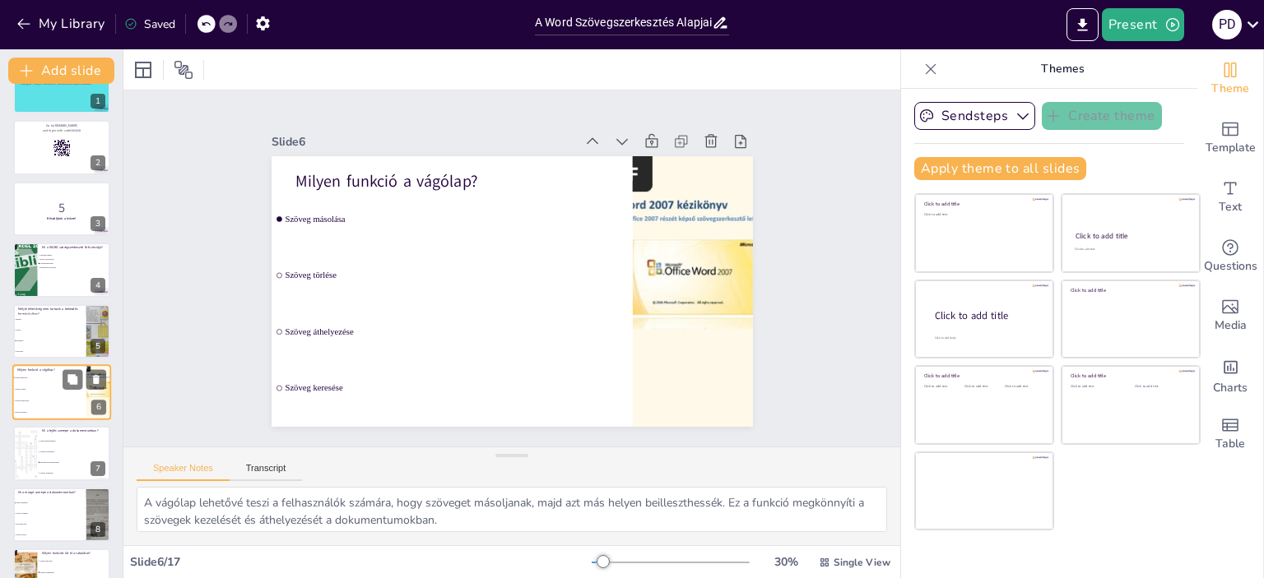
scroll to position [99, 0]
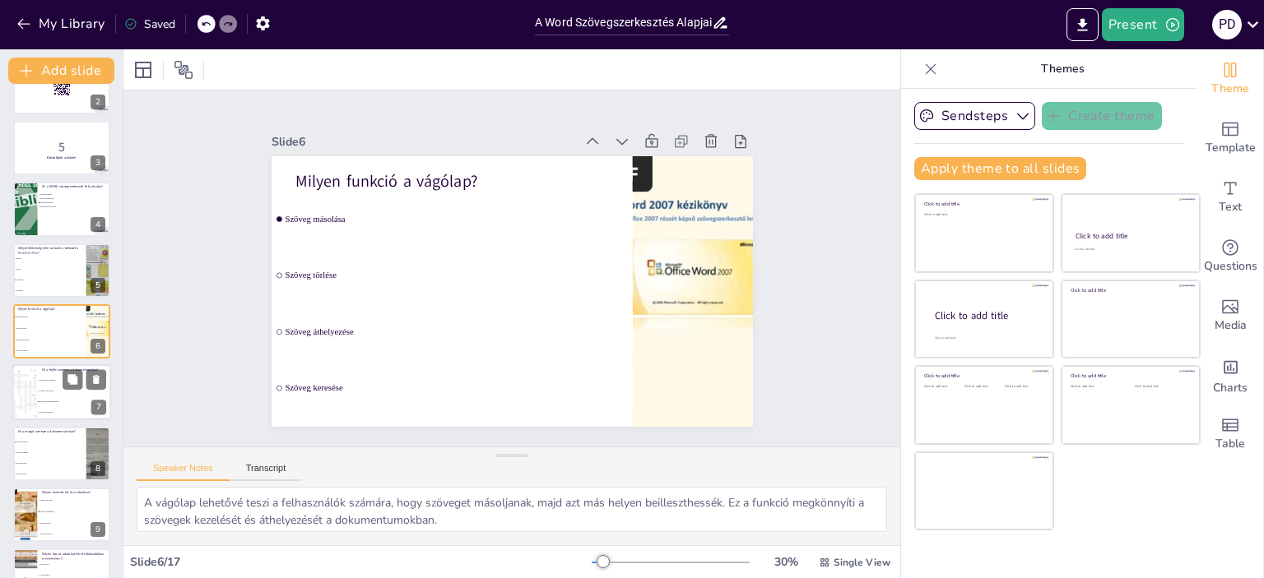
click at [53, 410] on li "Szöveg formázása" at bounding box center [74, 413] width 74 height 11
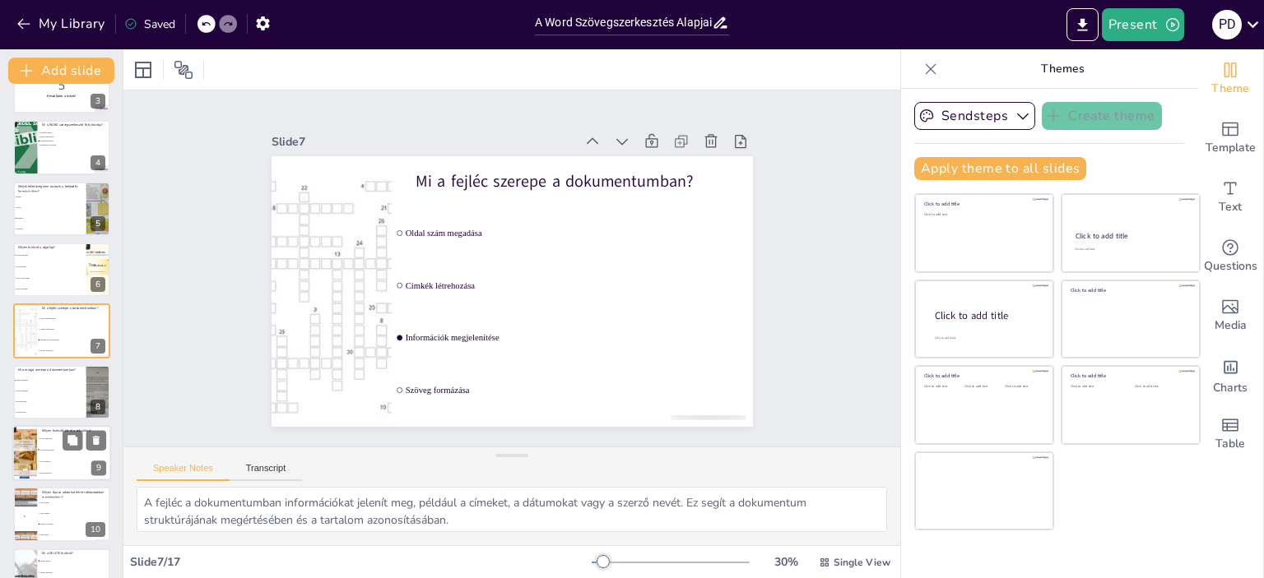
click at [49, 397] on li "Kép elhelyezés" at bounding box center [49, 402] width 72 height 10
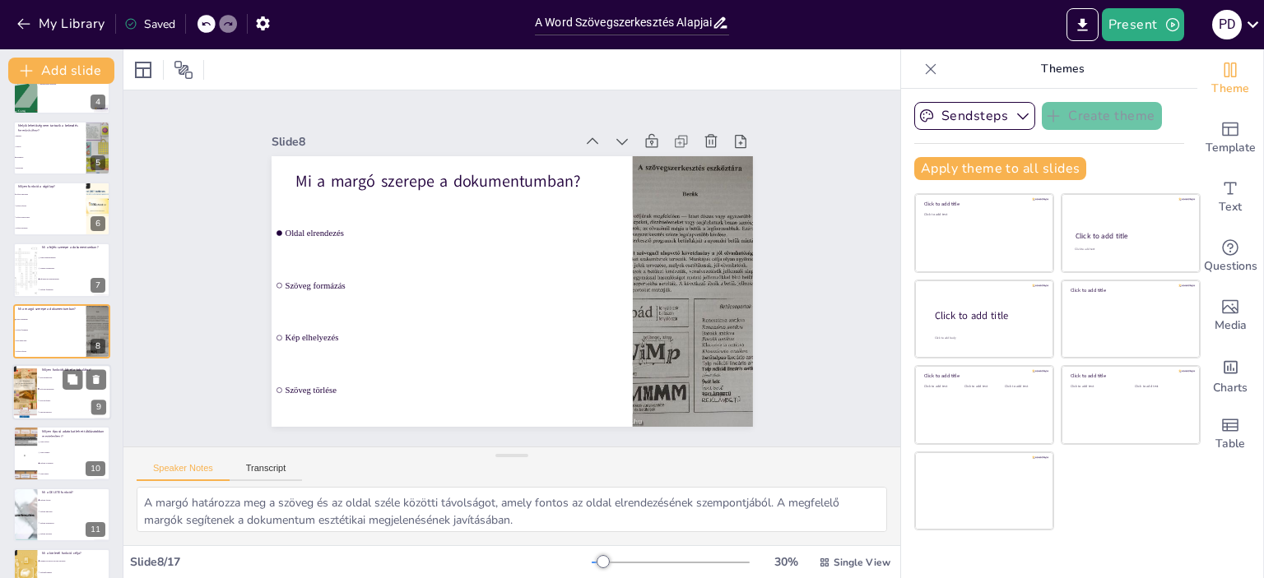
click at [59, 403] on li "Szöveg törlése" at bounding box center [74, 401] width 74 height 12
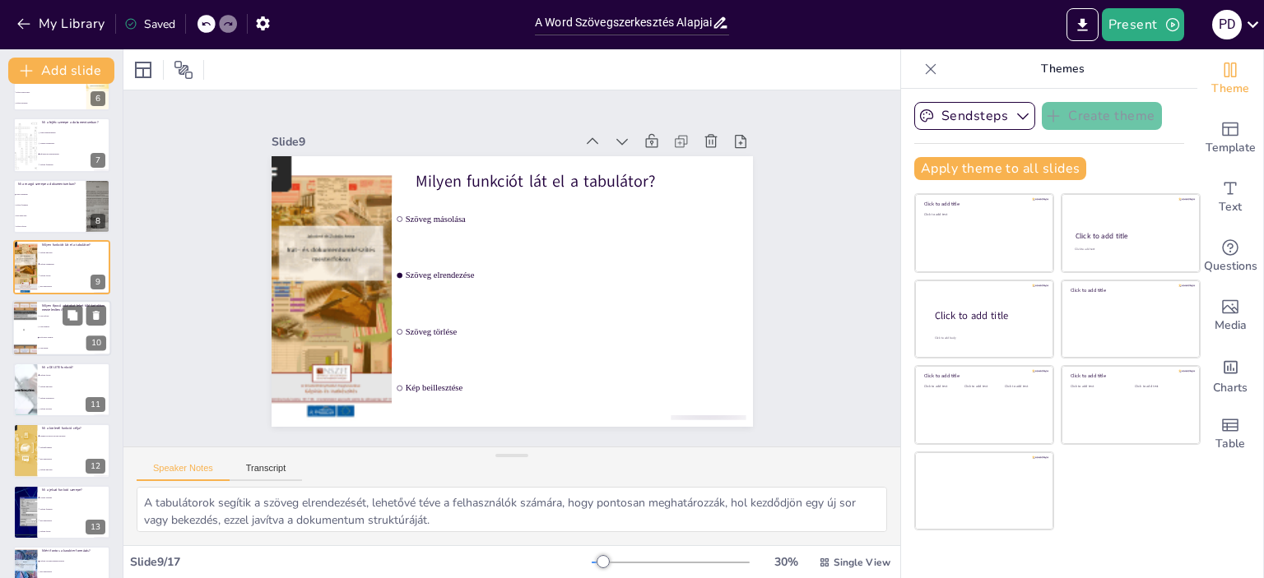
scroll to position [349, 0]
click at [55, 312] on li "Csak szöveg" at bounding box center [74, 314] width 74 height 11
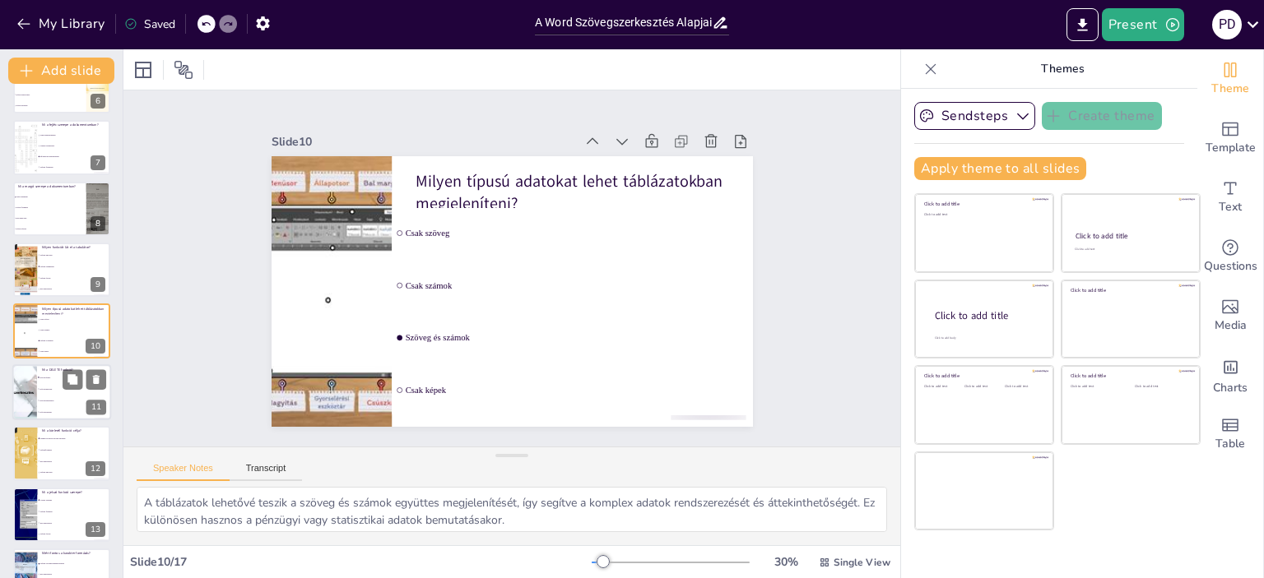
click at [59, 377] on span "Szöveg törlése" at bounding box center [74, 378] width 71 height 2
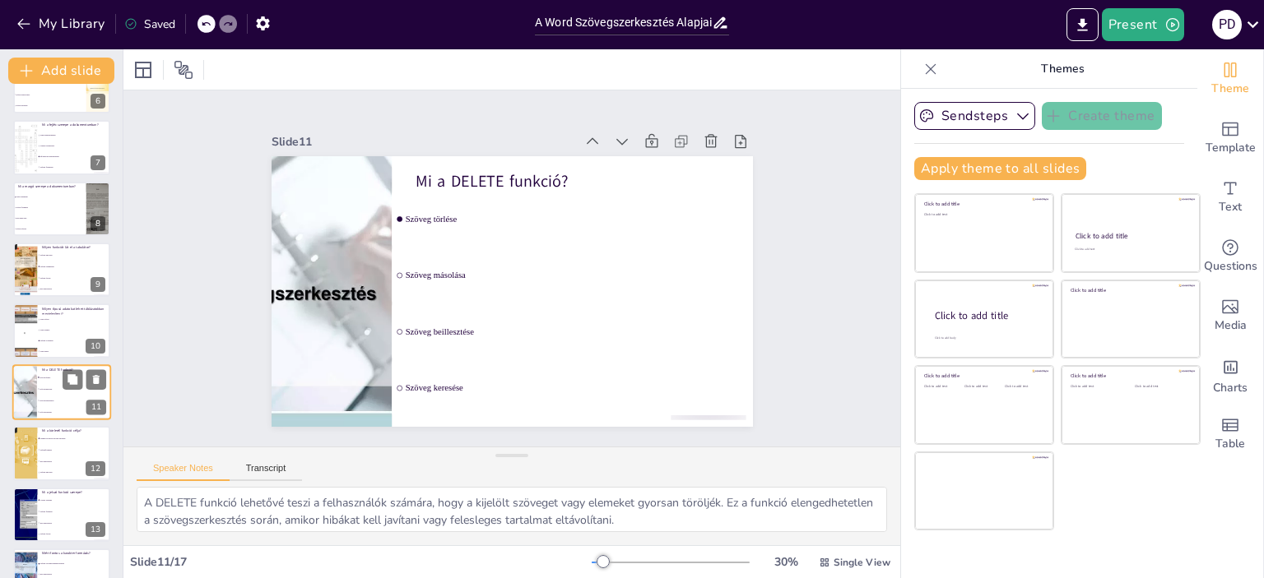
scroll to position [405, 0]
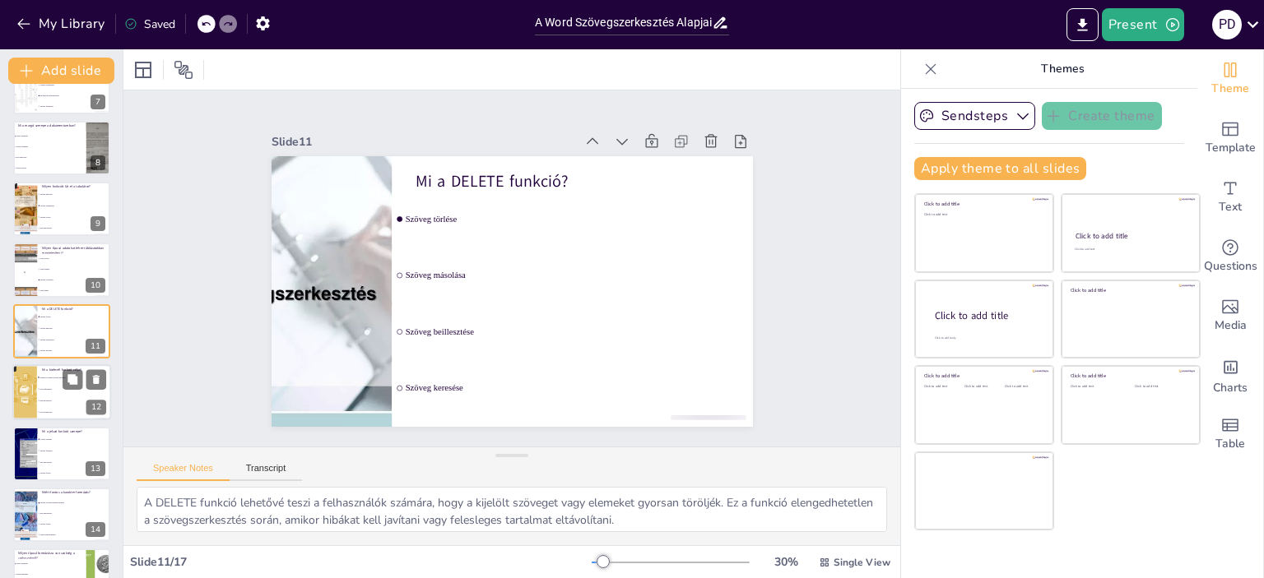
click at [66, 407] on li "Szöveg másolása" at bounding box center [74, 413] width 74 height 12
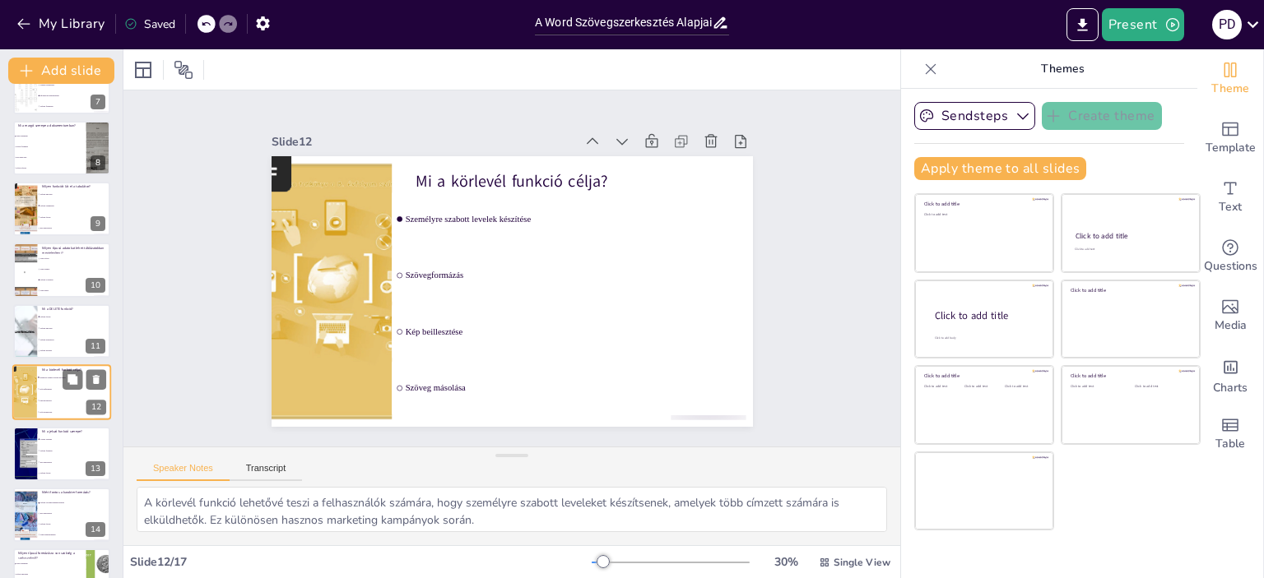
scroll to position [467, 0]
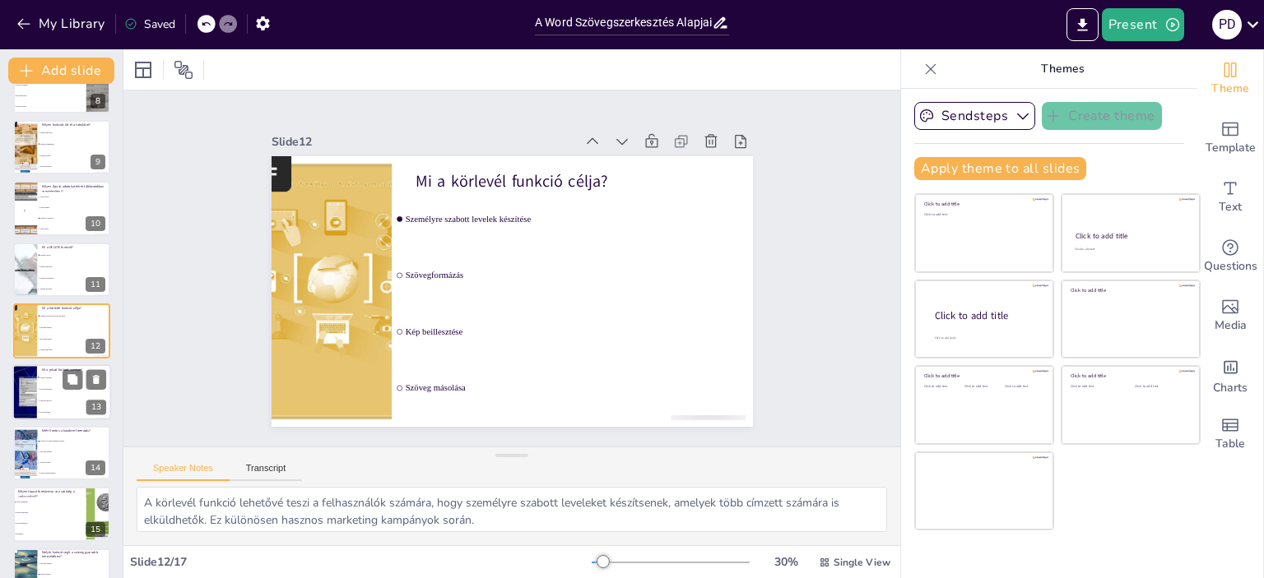
click at [63, 407] on li "Szöveg törlése" at bounding box center [74, 412] width 74 height 12
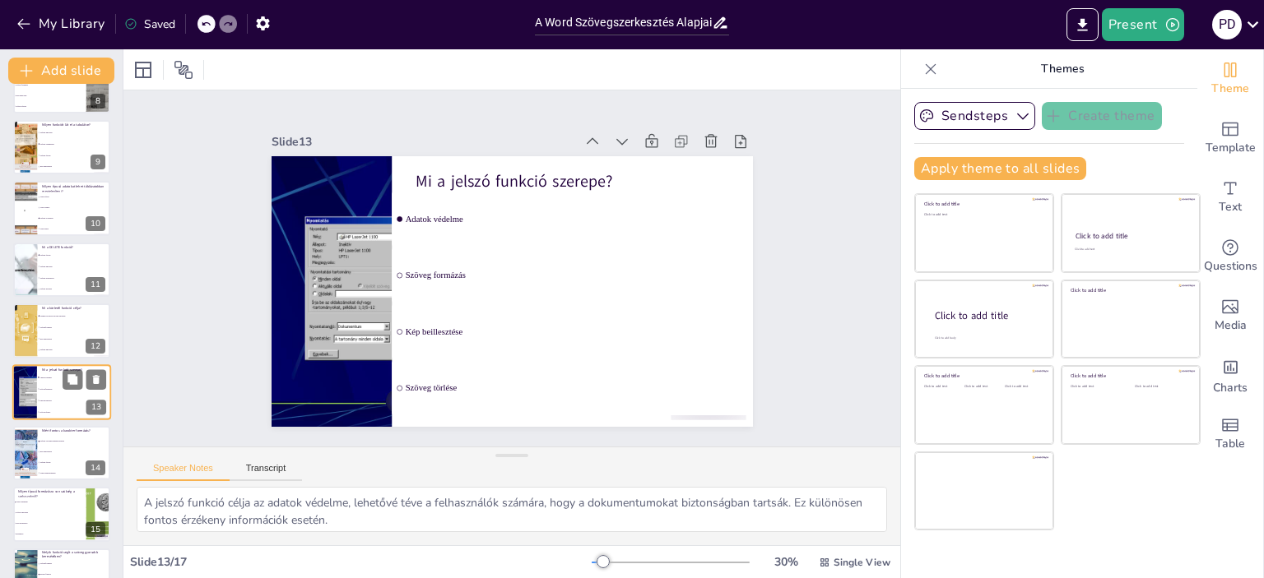
scroll to position [527, 0]
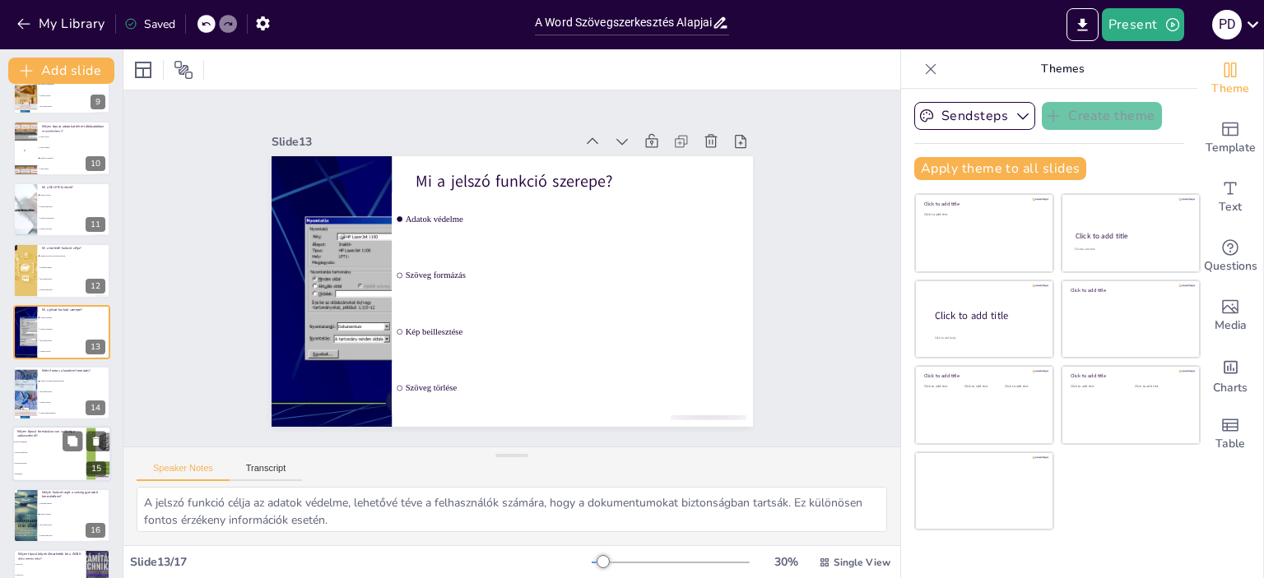
click at [59, 448] on li "Szöveg másolása" at bounding box center [49, 453] width 74 height 11
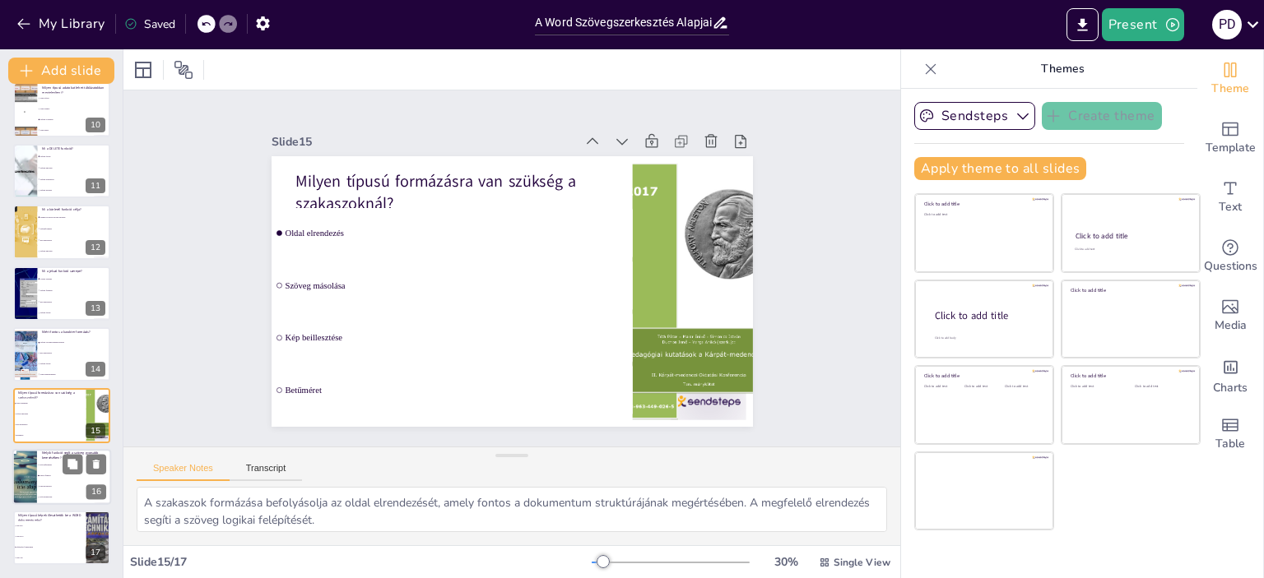
click at [57, 487] on li "Kép beillesztése" at bounding box center [74, 486] width 74 height 11
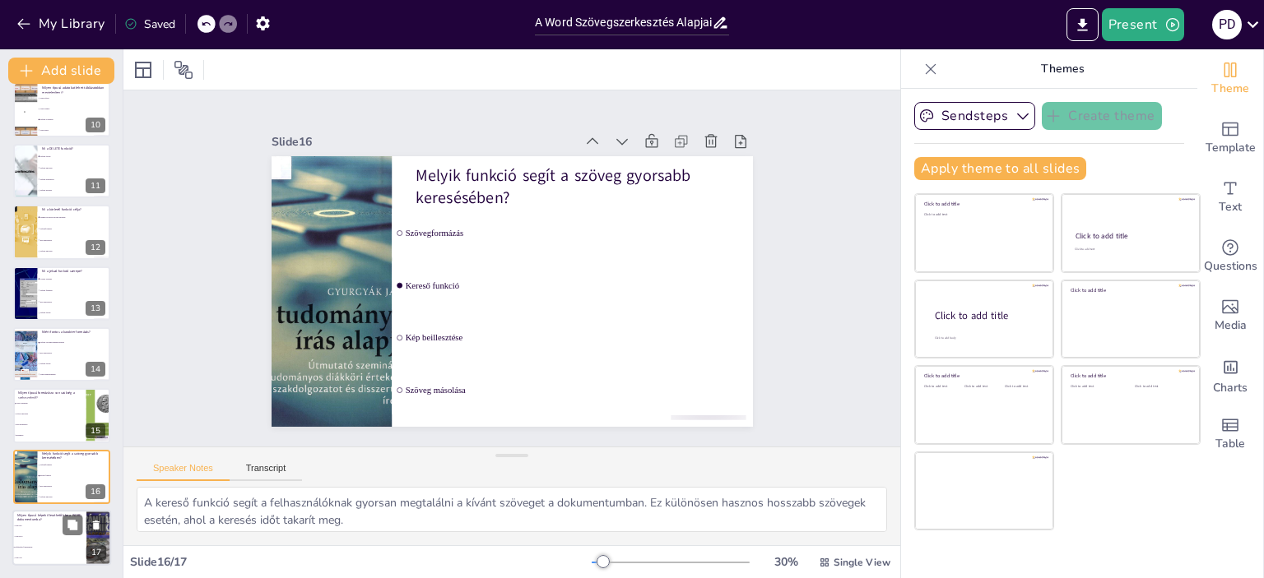
click at [52, 525] on span "Csak JPG" at bounding box center [50, 526] width 71 height 2
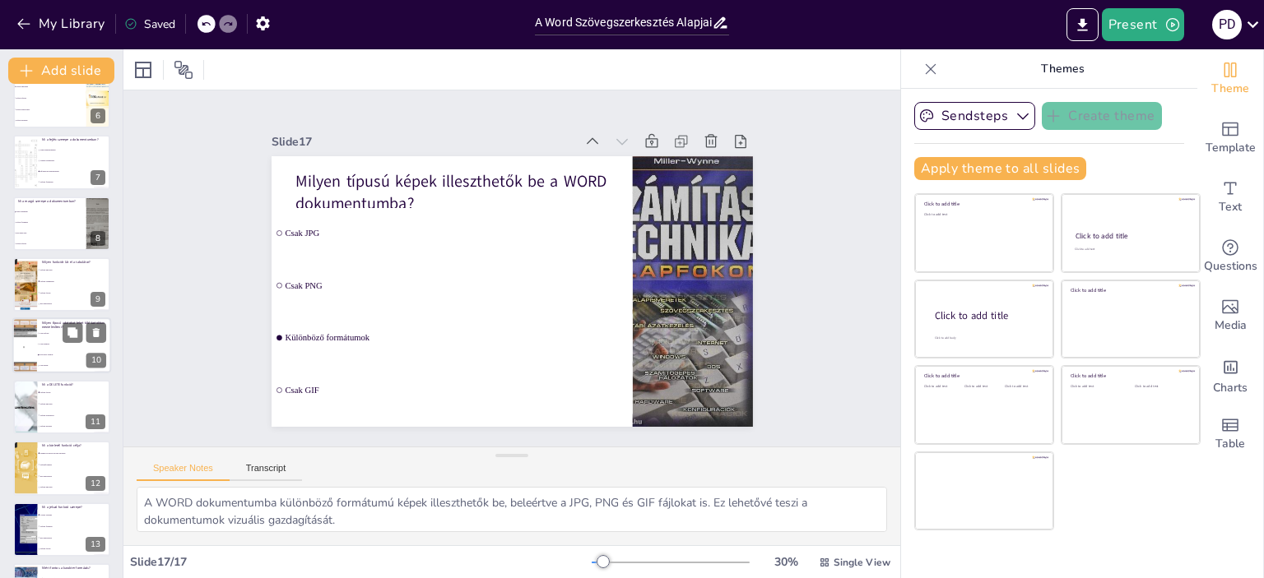
scroll to position [318, 0]
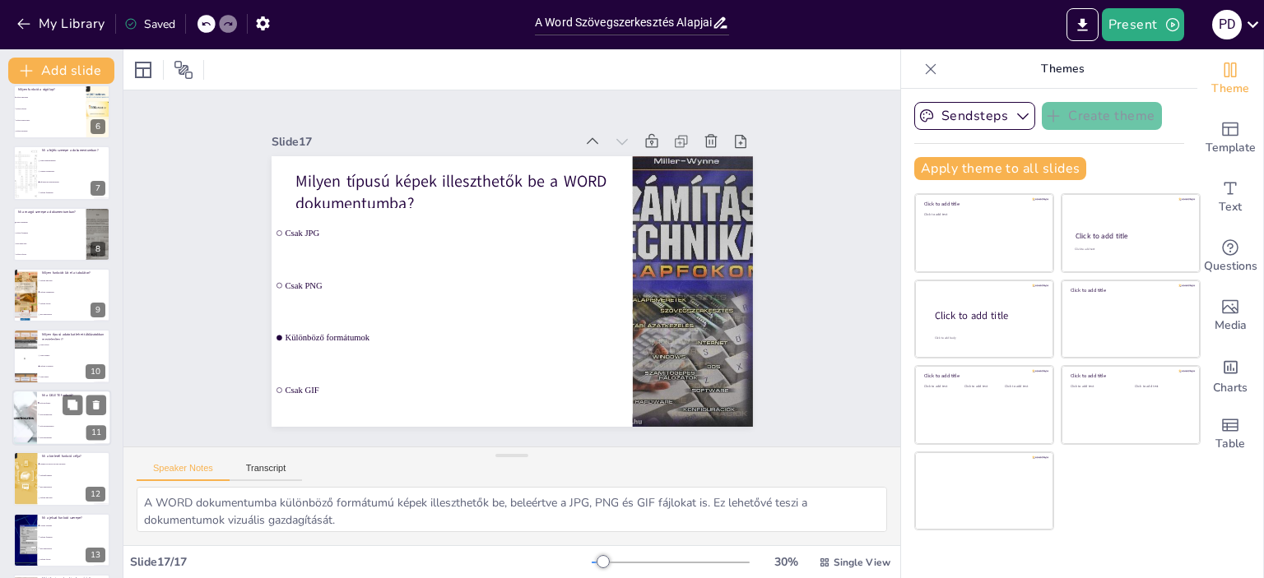
click at [51, 416] on li "Szöveg másolása" at bounding box center [74, 415] width 74 height 12
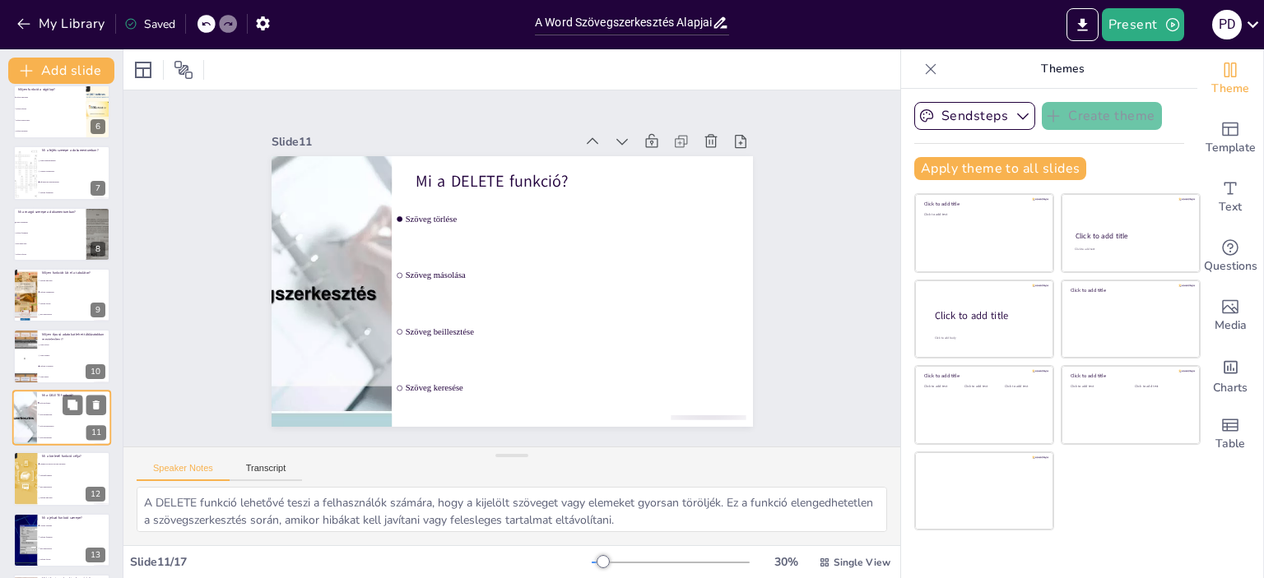
scroll to position [405, 0]
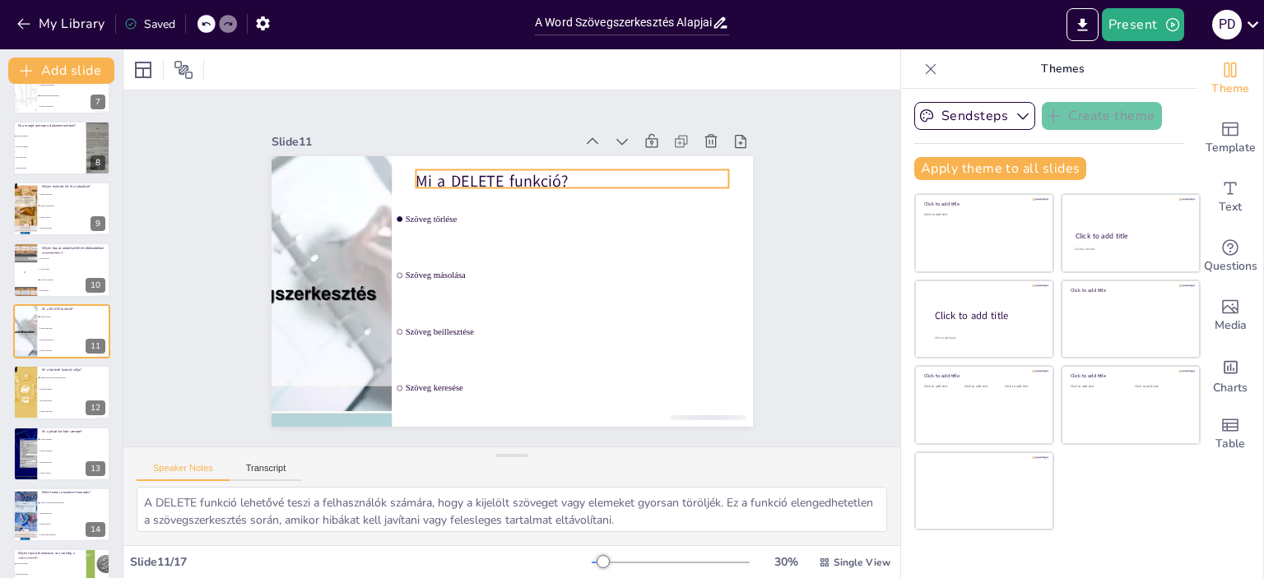
click at [497, 171] on p "Mi a DELETE funkció?" at bounding box center [572, 180] width 313 height 22
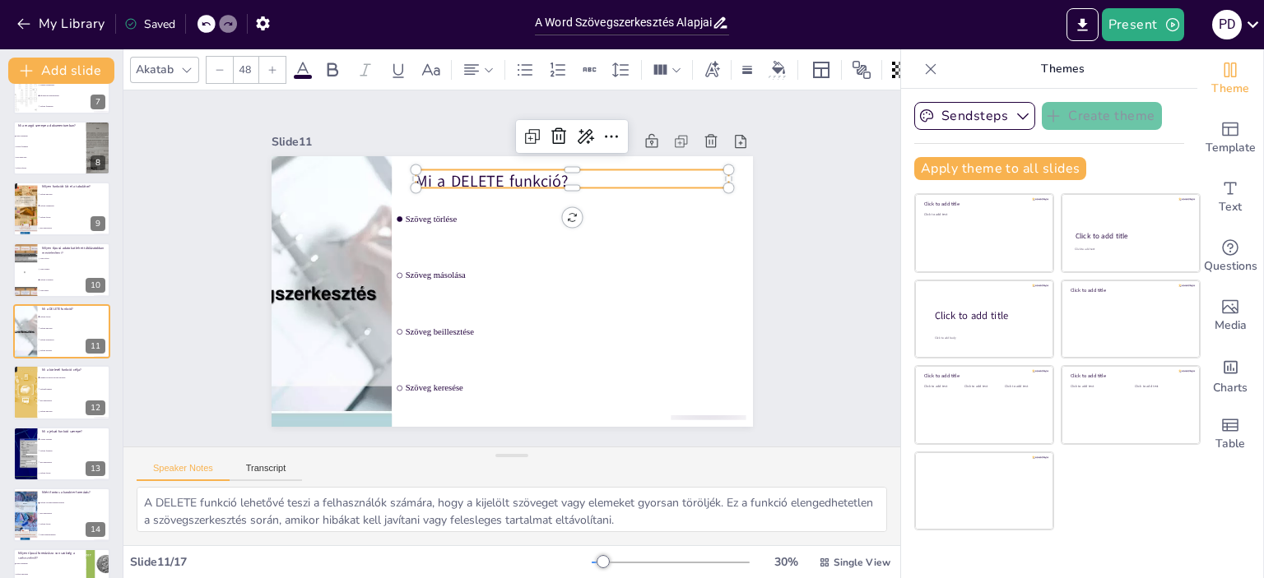
click at [497, 174] on p "Mi a DELETE funkció?" at bounding box center [602, 213] width 295 height 148
click at [542, 174] on p "Mi a DELETE funkció?" at bounding box center [616, 288] width 148 height 295
click at [557, 174] on p "Mi a DELETE funkció?" at bounding box center [616, 298] width 118 height 304
click at [793, 315] on div "Slide 1 WORD szövegszerkesztés A bemutató célja, a WORD szövegszerkesztő alapis…" at bounding box center [512, 268] width 745 height 838
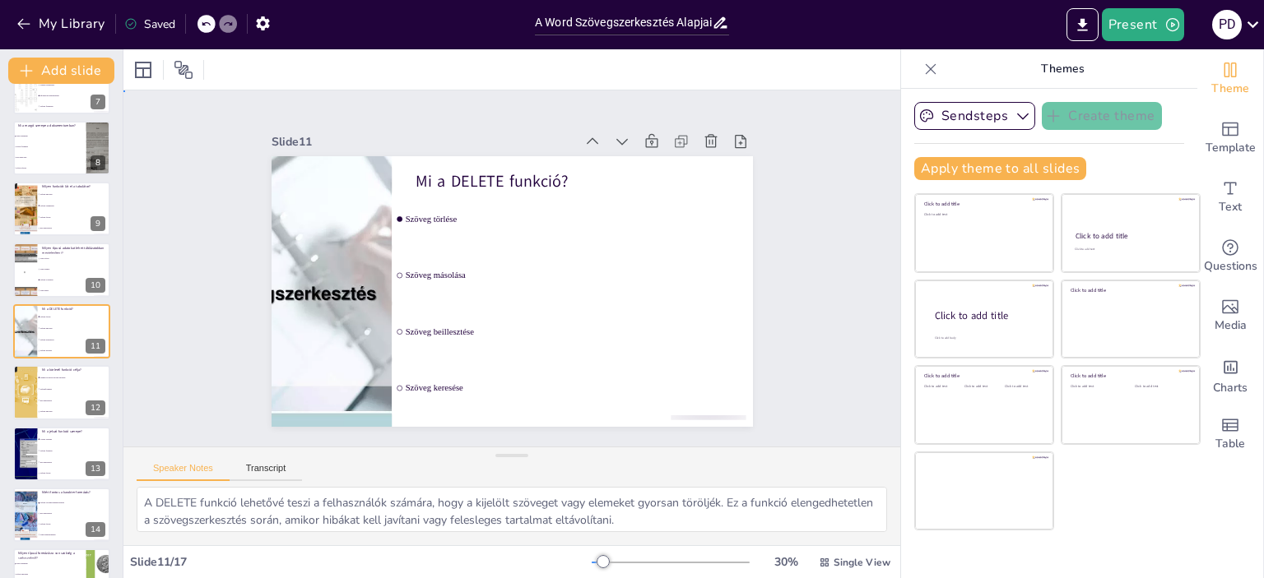
click at [818, 293] on div "Slide 1 WORD szövegszerkesztés A bemutató célja, a WORD szövegszerkesztő alapis…" at bounding box center [512, 268] width 697 height 851
click at [78, 20] on button "My Library" at bounding box center [62, 24] width 100 height 26
